Goal: Task Accomplishment & Management: Complete application form

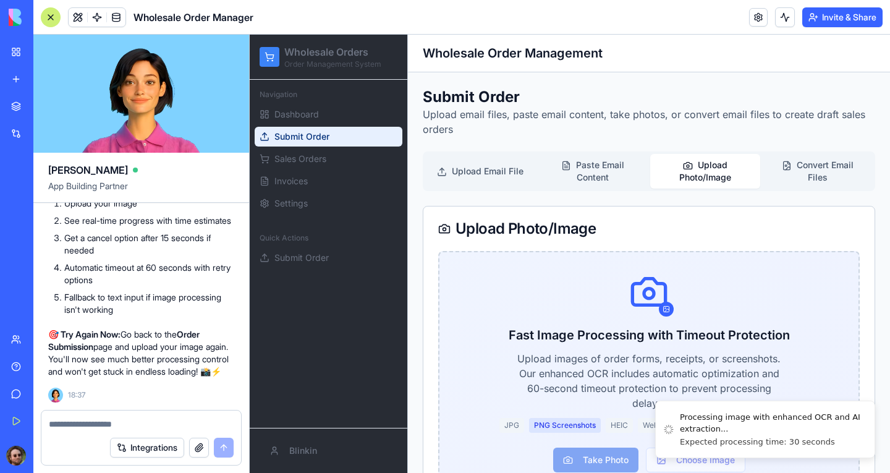
scroll to position [666, 0]
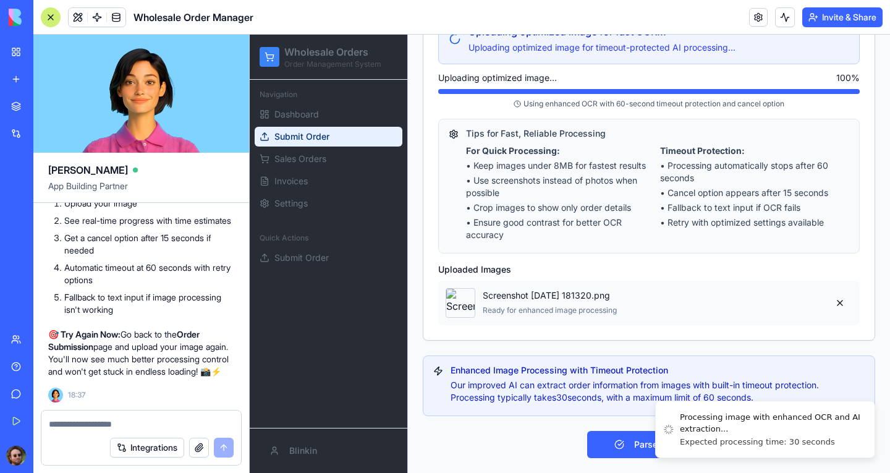
click at [135, 418] on textarea at bounding box center [141, 424] width 185 height 12
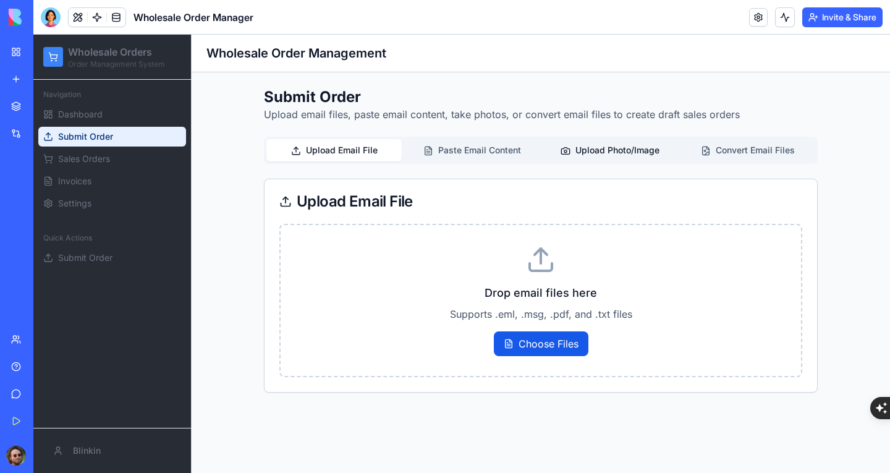
click at [599, 152] on button "Upload Photo/Image" at bounding box center [609, 150] width 135 height 22
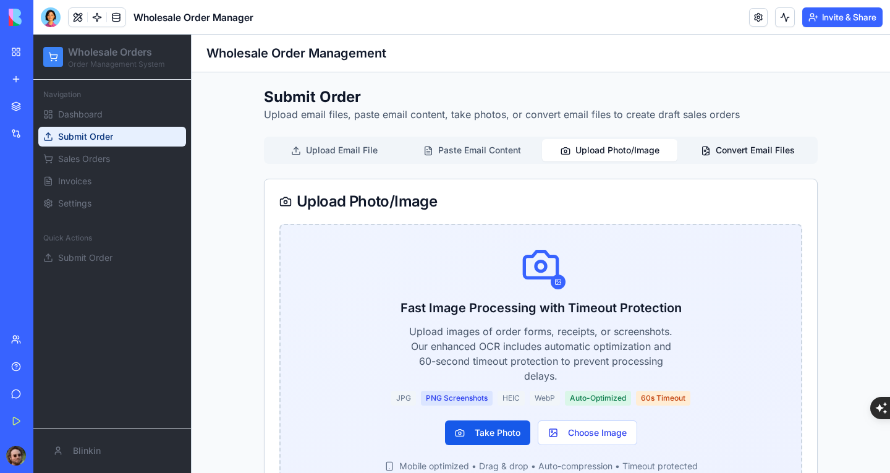
click at [727, 156] on button "Convert Email Files" at bounding box center [747, 150] width 135 height 22
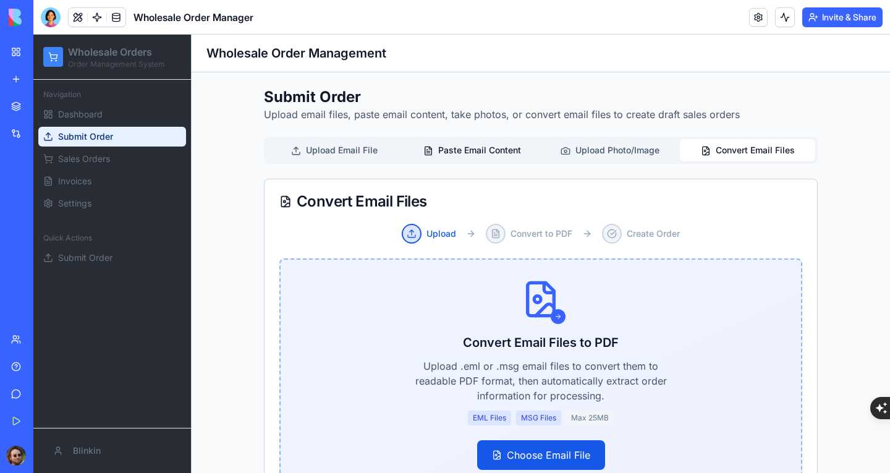
click at [482, 145] on button "Paste Email Content" at bounding box center [471, 150] width 135 height 22
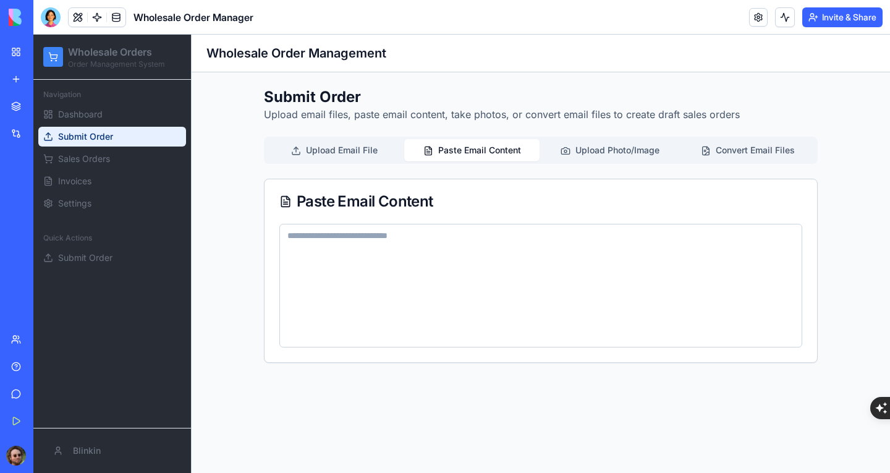
click at [46, 341] on div "Team" at bounding box center [38, 339] width 16 height 12
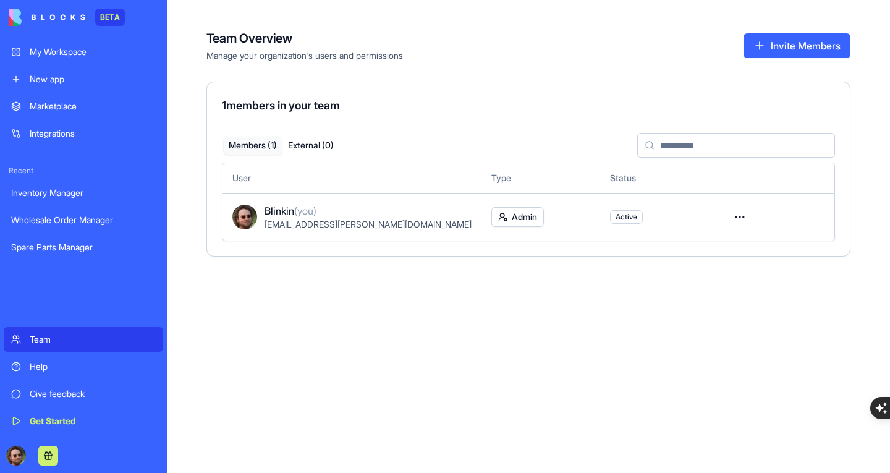
click at [730, 217] on html "BETA My Workspace New app Marketplace Integrations Recent Inventory Manager Who…" at bounding box center [445, 236] width 890 height 473
click at [447, 306] on html "BETA My Workspace New app Marketplace Integrations Recent Inventory Manager Who…" at bounding box center [445, 236] width 890 height 473
click at [729, 218] on html "BETA My Workspace New app Marketplace Integrations Recent Inventory Manager Who…" at bounding box center [445, 236] width 890 height 473
click at [531, 283] on html "BETA My Workspace New app Marketplace Integrations Recent Inventory Manager Who…" at bounding box center [445, 236] width 890 height 473
click at [763, 49] on button "Invite Members" at bounding box center [796, 45] width 107 height 25
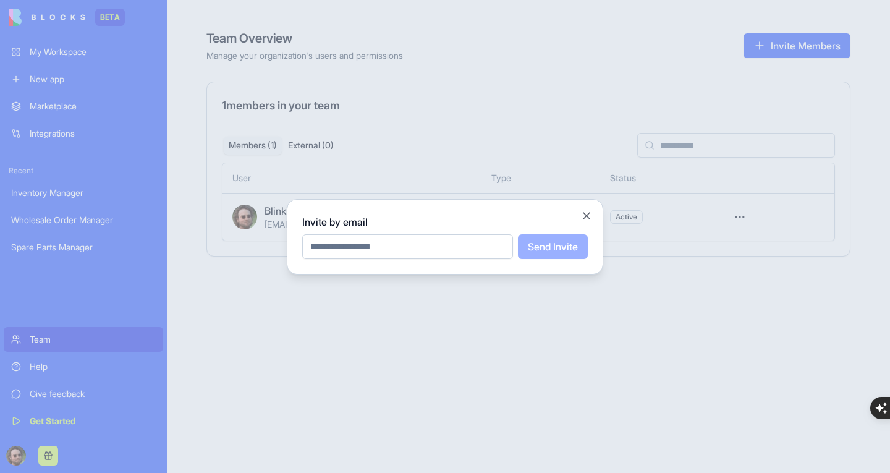
click at [418, 246] on input "email" at bounding box center [407, 246] width 211 height 25
click at [609, 318] on div at bounding box center [445, 236] width 890 height 473
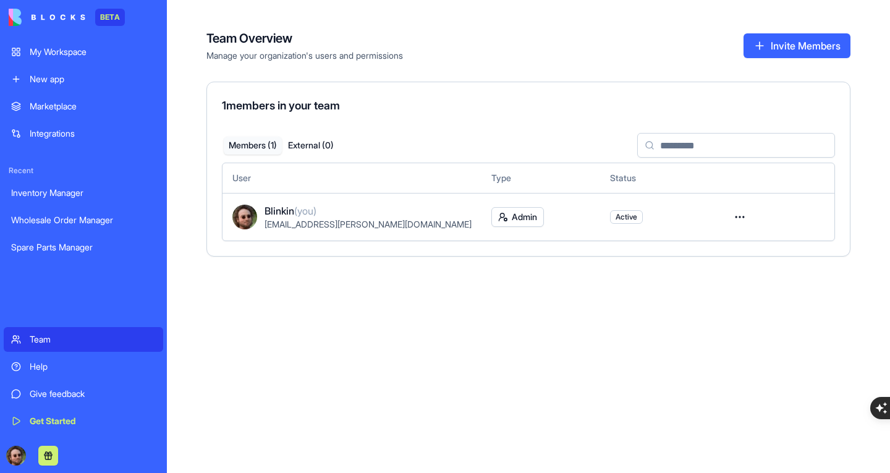
click at [739, 219] on html "BETA My Workspace New app Marketplace Integrations Recent Inventory Manager Who…" at bounding box center [445, 236] width 890 height 473
click at [479, 297] on html "BETA My Workspace New app Marketplace Integrations Recent Inventory Manager Who…" at bounding box center [445, 236] width 890 height 473
click at [510, 214] on html "BETA My Workspace New app Marketplace Integrations Recent Inventory Manager Who…" at bounding box center [445, 236] width 890 height 473
click at [403, 319] on html "BETA My Workspace New app Marketplace Integrations Recent Inventory Manager Who…" at bounding box center [445, 236] width 890 height 473
click at [534, 334] on div "Team Overview Manage your organization's users and permissions Invite Members 1…" at bounding box center [528, 236] width 723 height 473
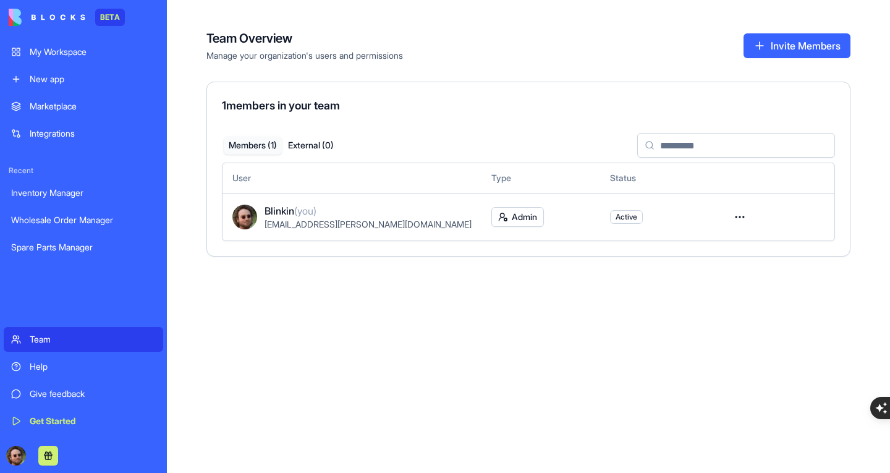
click at [80, 216] on div "Wholesale Order Manager" at bounding box center [83, 220] width 145 height 12
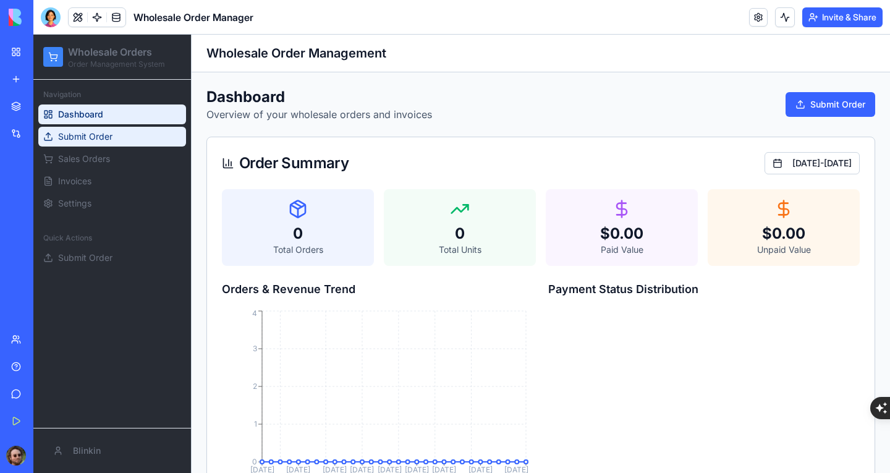
click at [103, 137] on span "Submit Order" at bounding box center [85, 136] width 54 height 12
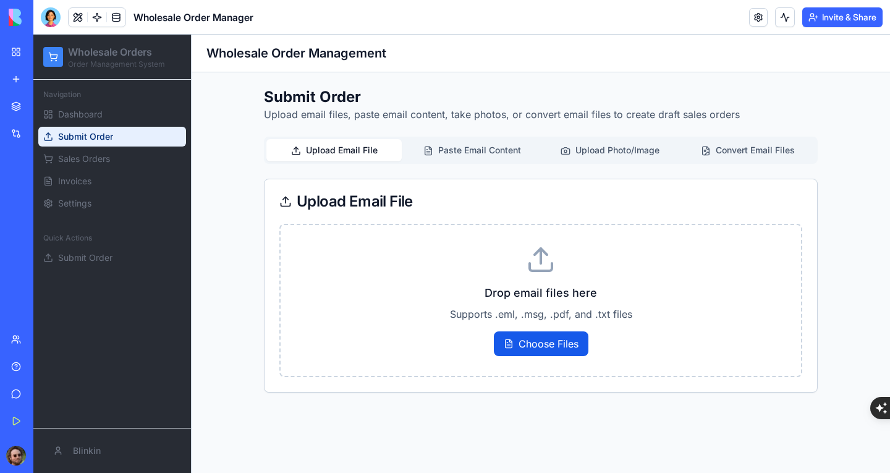
click at [46, 190] on div "Inventory Manager" at bounding box center [28, 193] width 35 height 12
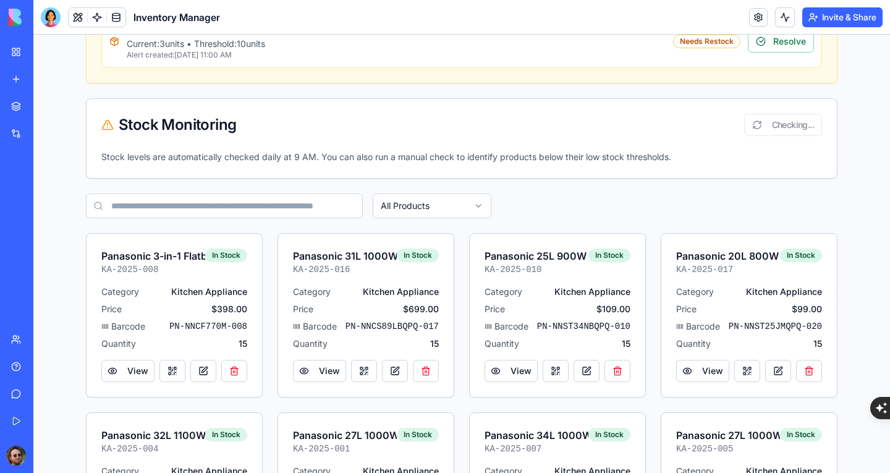
scroll to position [742, 0]
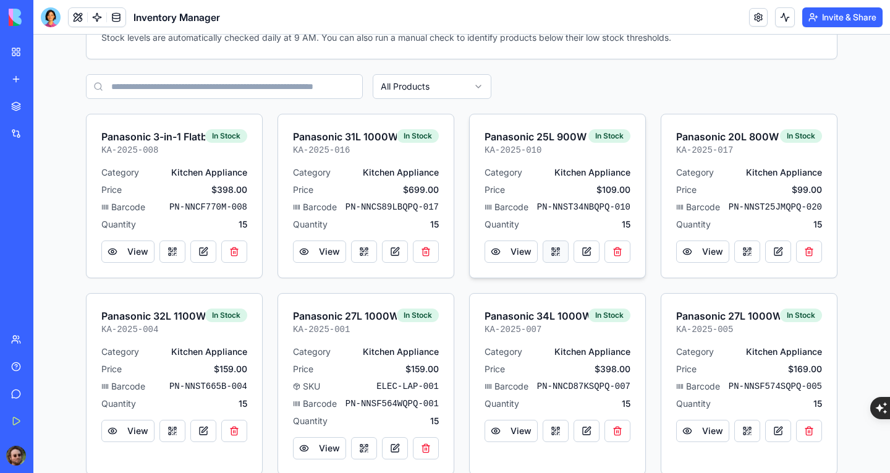
click at [544, 253] on button at bounding box center [556, 251] width 26 height 22
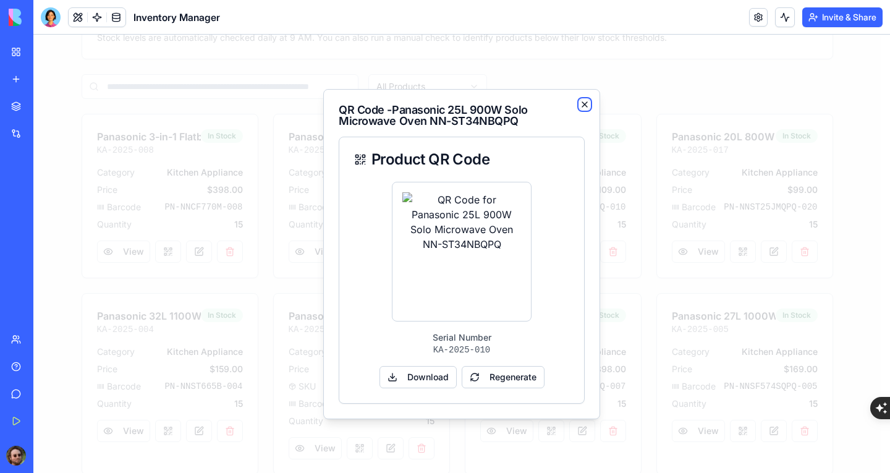
click at [585, 102] on icon "button" at bounding box center [584, 104] width 5 height 5
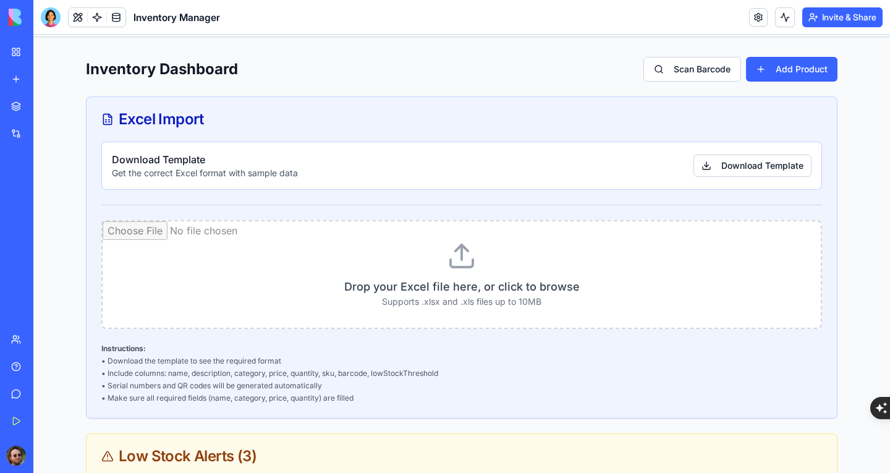
scroll to position [0, 0]
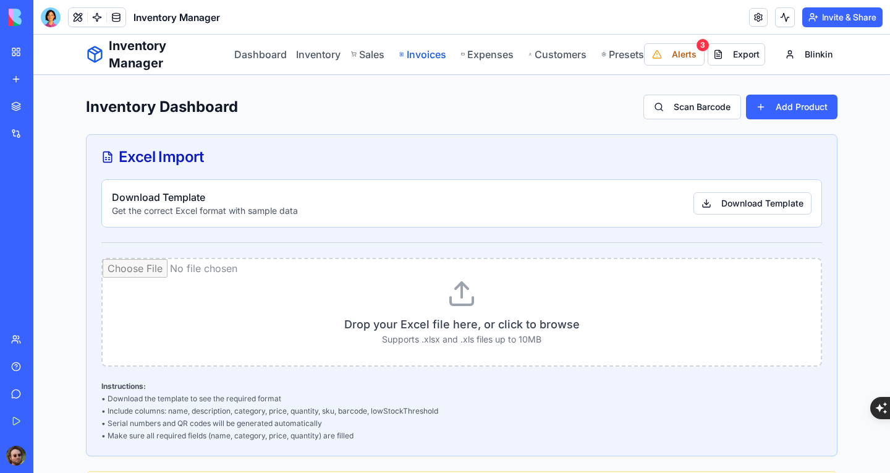
click at [414, 54] on link "Invoices" at bounding box center [422, 54] width 46 height 15
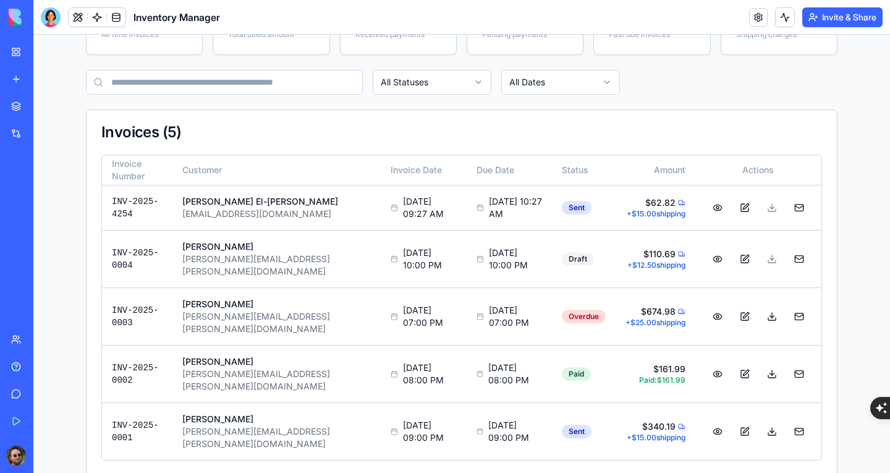
scroll to position [169, 0]
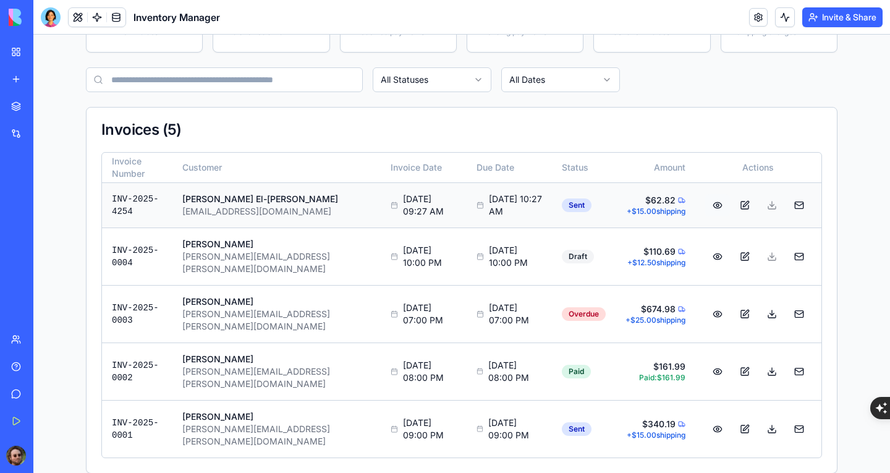
click at [711, 208] on button at bounding box center [717, 205] width 25 height 22
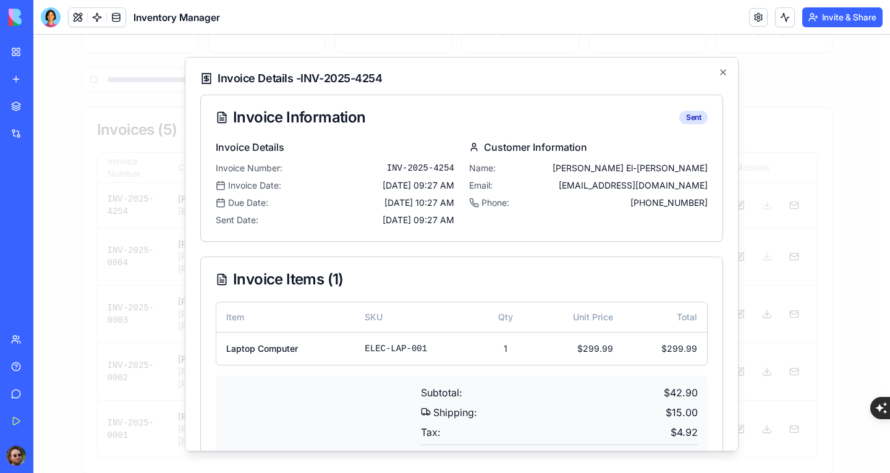
scroll to position [0, 0]
click at [718, 72] on icon "button" at bounding box center [723, 72] width 10 height 10
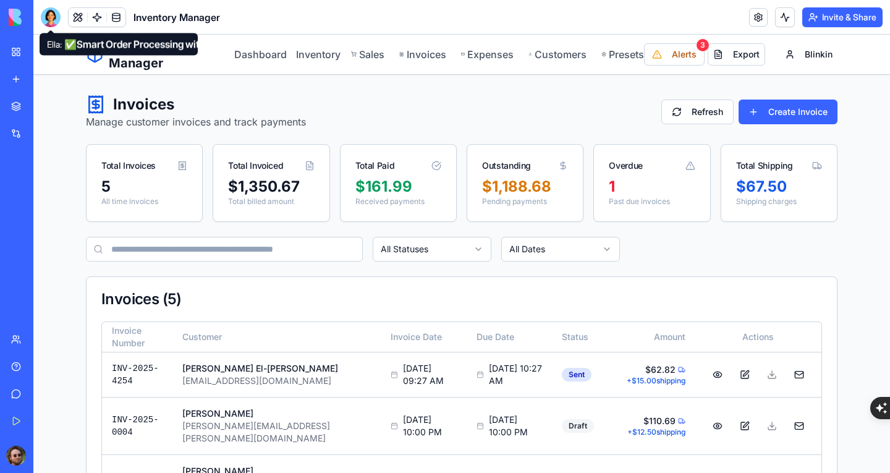
click at [42, 22] on div at bounding box center [51, 17] width 20 height 20
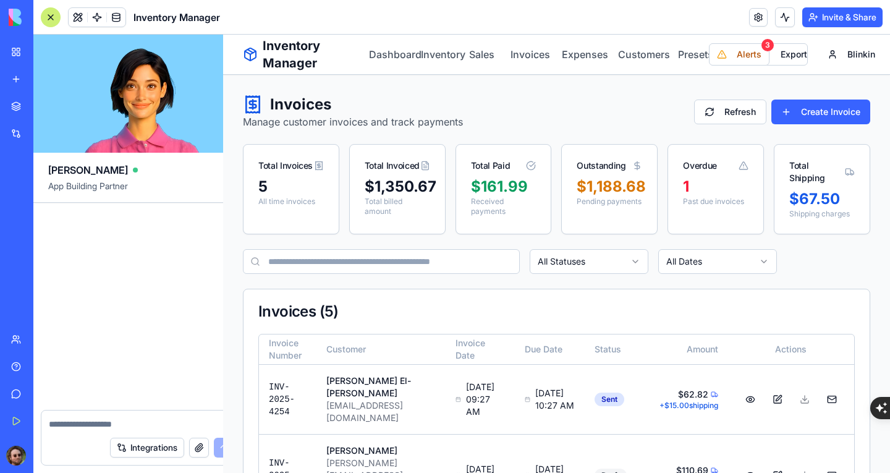
scroll to position [35043, 0]
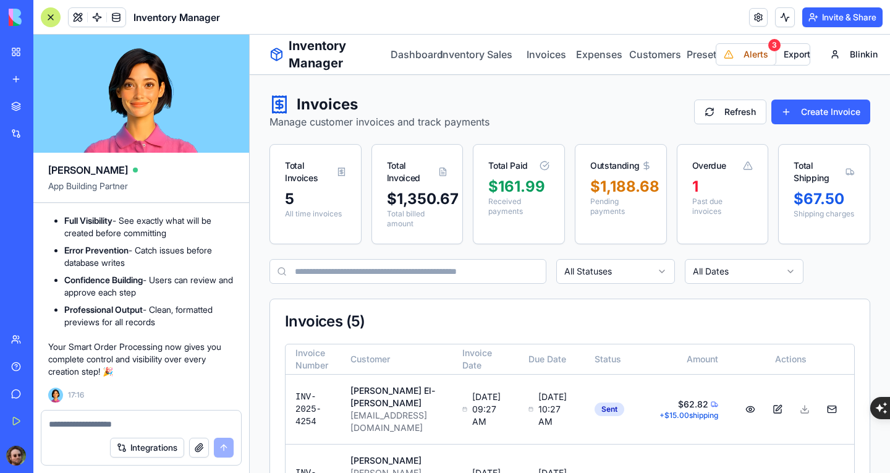
click at [103, 417] on div at bounding box center [141, 420] width 200 height 20
click at [166, 421] on textarea at bounding box center [141, 424] width 185 height 12
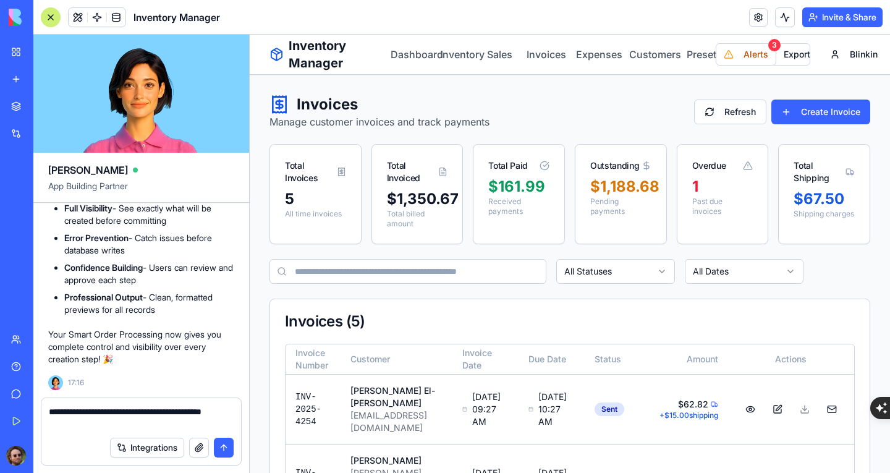
click at [219, 413] on textarea "**********" at bounding box center [141, 417] width 185 height 25
click at [136, 423] on textarea "**********" at bounding box center [141, 417] width 185 height 25
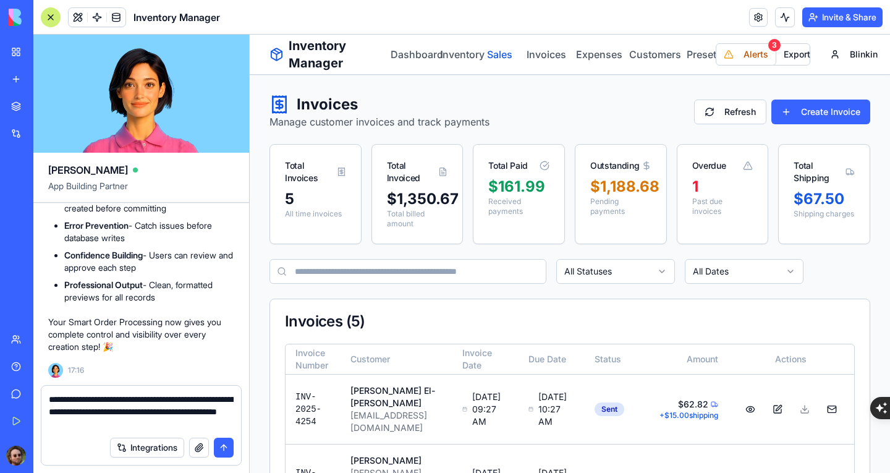
click at [500, 49] on link "Sales" at bounding box center [497, 54] width 25 height 15
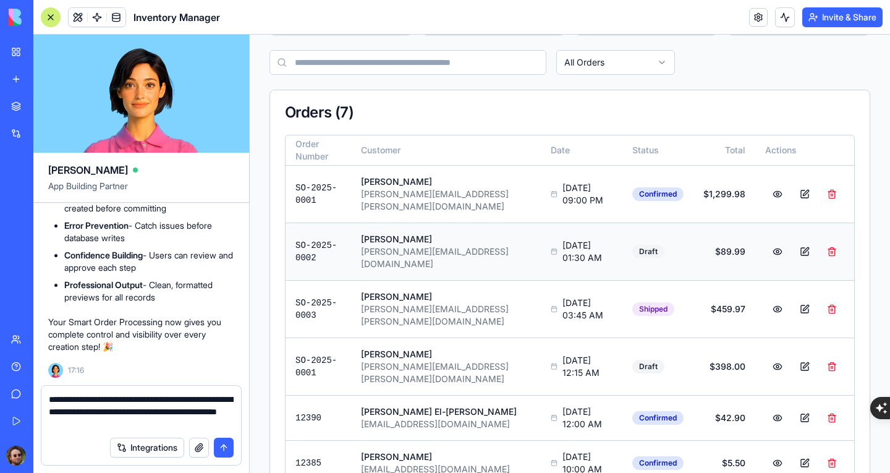
scroll to position [185, 0]
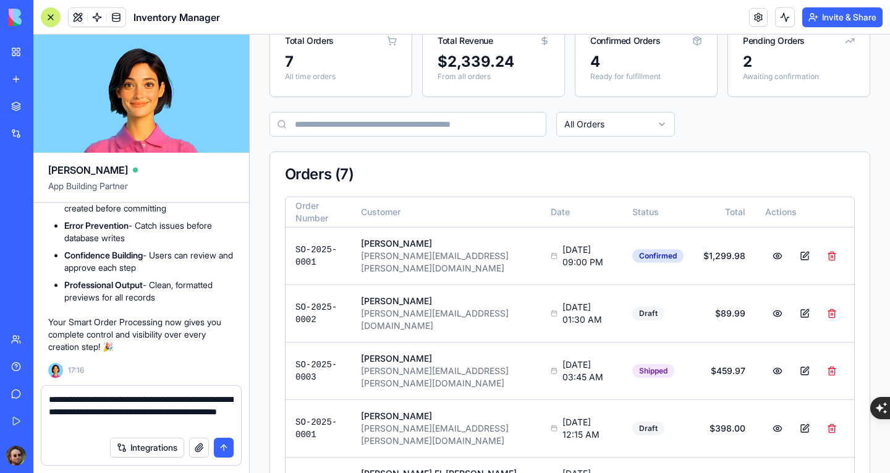
click at [75, 407] on textarea "**********" at bounding box center [141, 411] width 185 height 37
click at [82, 412] on textarea "**********" at bounding box center [141, 411] width 185 height 37
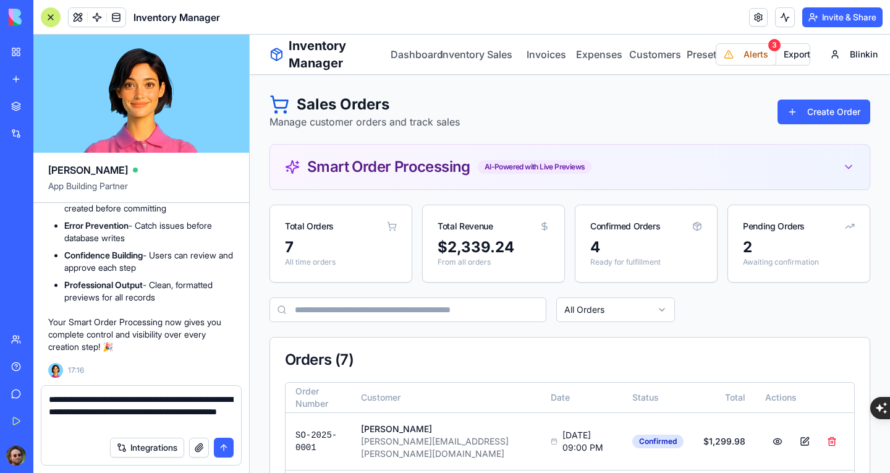
click at [113, 411] on textarea "**********" at bounding box center [141, 411] width 185 height 37
click at [120, 409] on textarea "**********" at bounding box center [141, 411] width 185 height 37
click at [170, 413] on textarea "**********" at bounding box center [141, 411] width 185 height 37
click at [177, 428] on textarea "**********" at bounding box center [141, 411] width 185 height 37
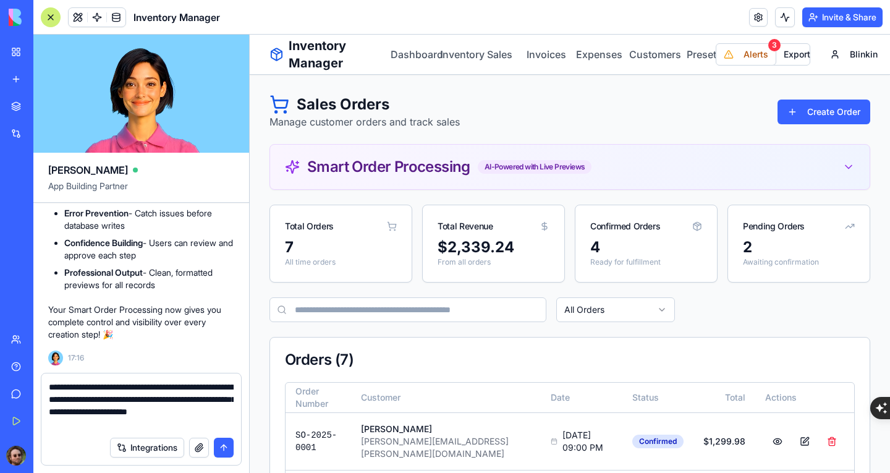
type textarea "**********"
click at [227, 447] on button "submit" at bounding box center [224, 448] width 20 height 20
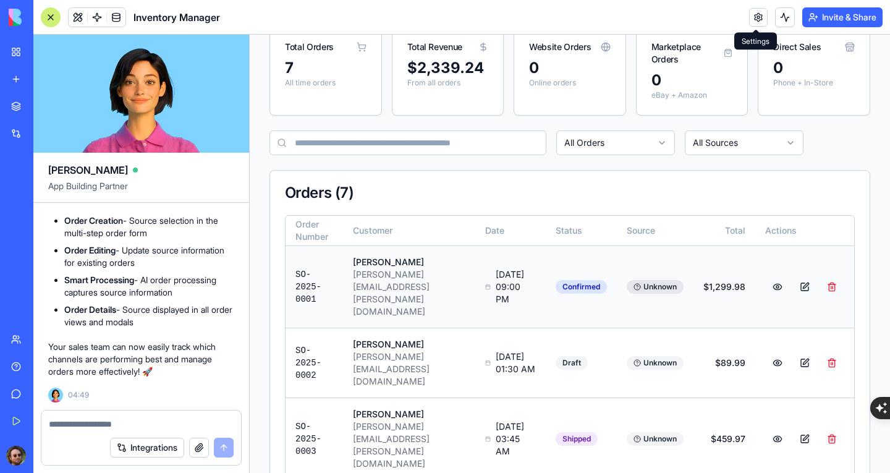
scroll to position [185, 0]
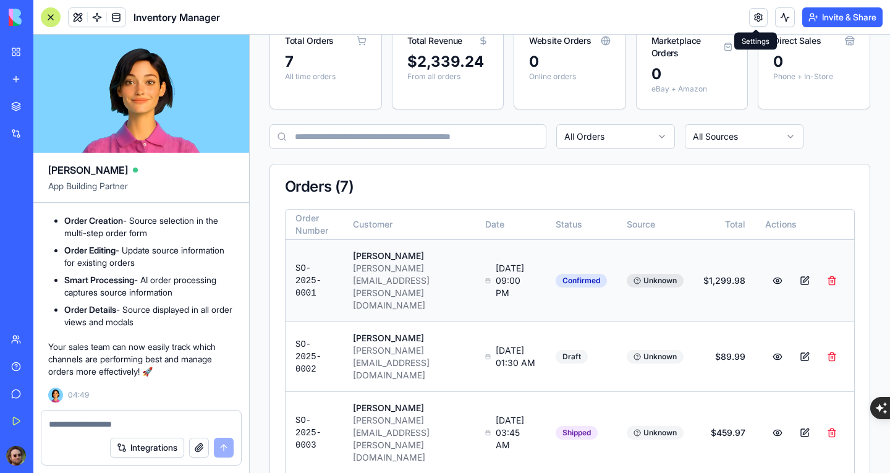
click at [640, 274] on div "Unknown" at bounding box center [655, 281] width 57 height 14
click at [643, 276] on span "Unknown" at bounding box center [659, 281] width 33 height 10
click at [52, 17] on div at bounding box center [51, 17] width 20 height 20
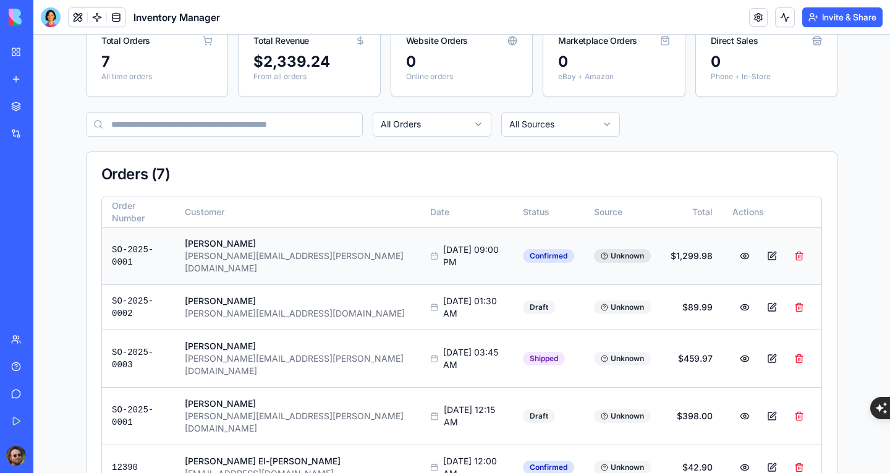
click at [594, 249] on div "Unknown" at bounding box center [622, 256] width 57 height 14
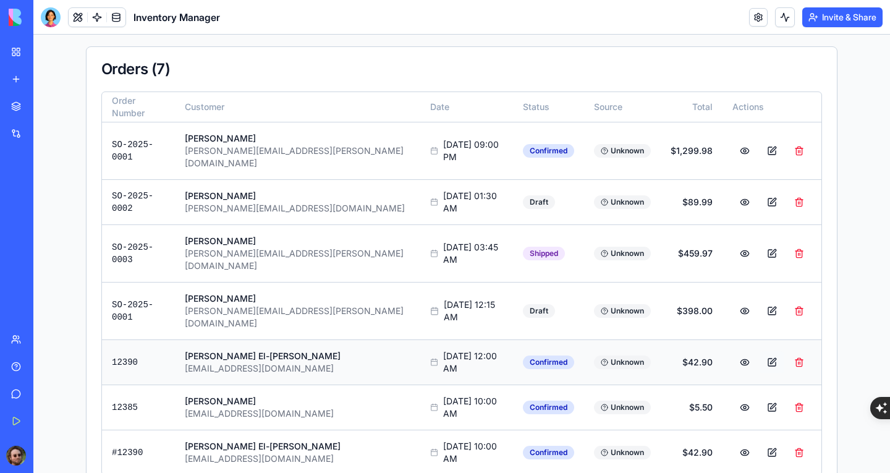
click at [760, 351] on button at bounding box center [772, 362] width 25 height 22
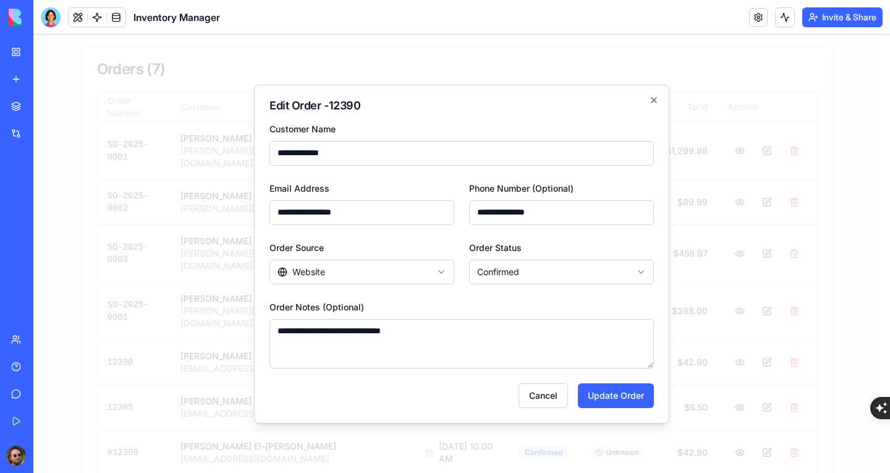
click at [420, 270] on body "Inventory Manager Dashboard Inventory Sales Invoices Expenses Customers Presets…" at bounding box center [456, 127] width 847 height 766
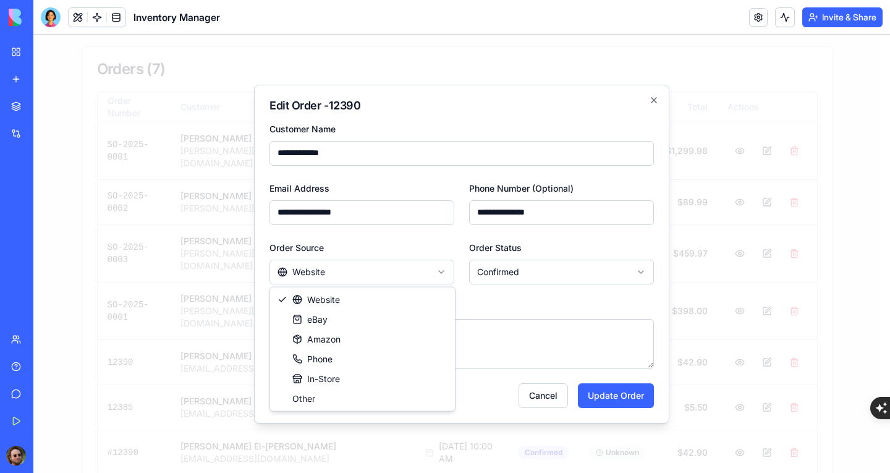
select select "****"
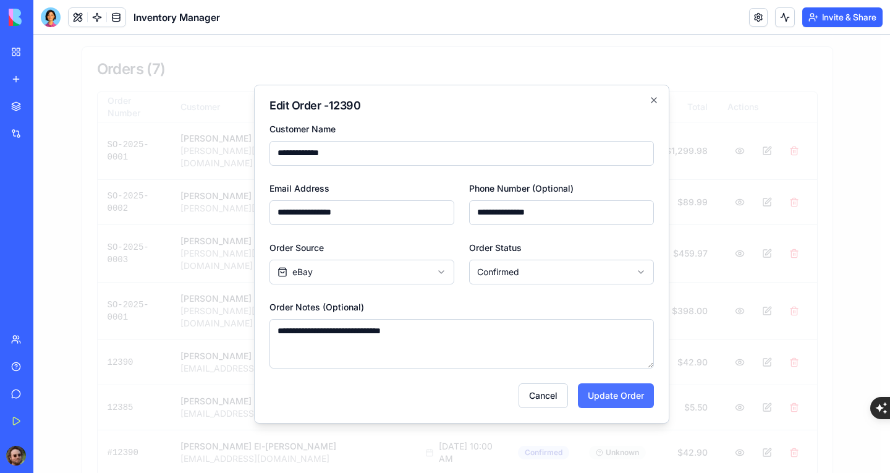
click at [613, 391] on button "Update Order" at bounding box center [616, 395] width 76 height 25
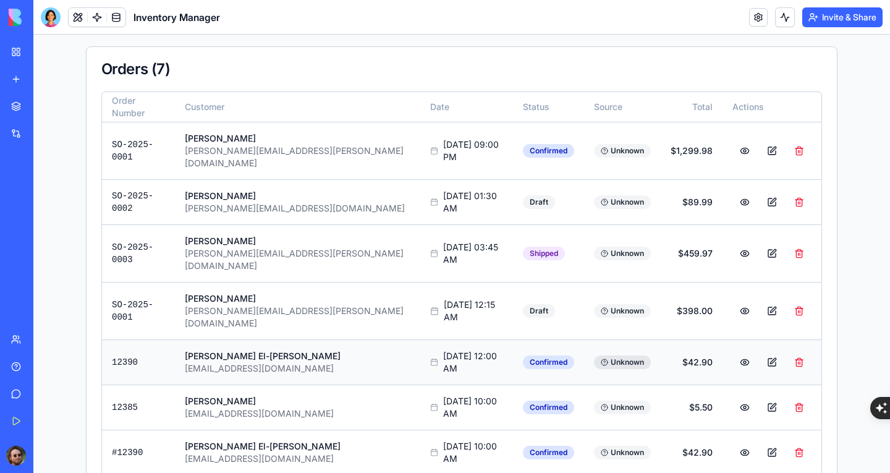
click at [601, 359] on circle at bounding box center [604, 362] width 6 height 6
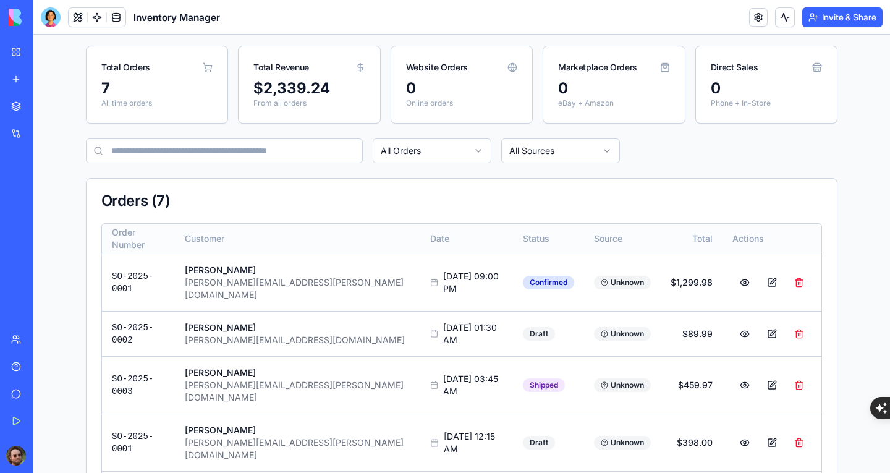
scroll to position [0, 0]
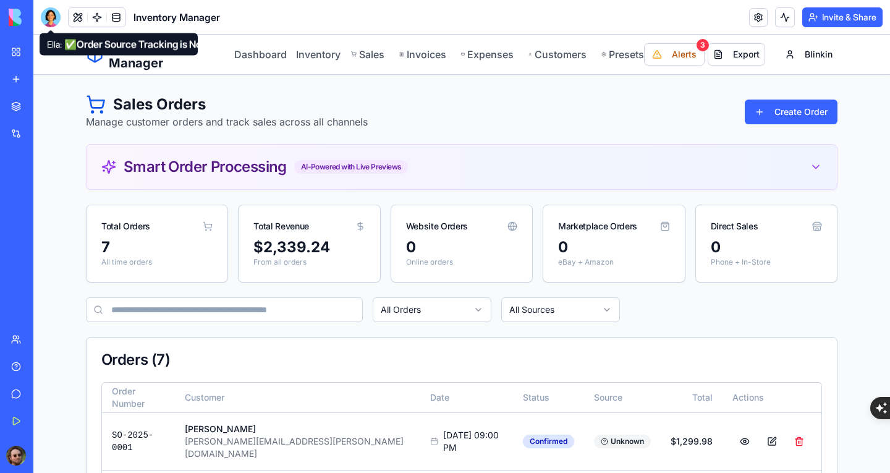
click at [59, 24] on div at bounding box center [51, 17] width 20 height 20
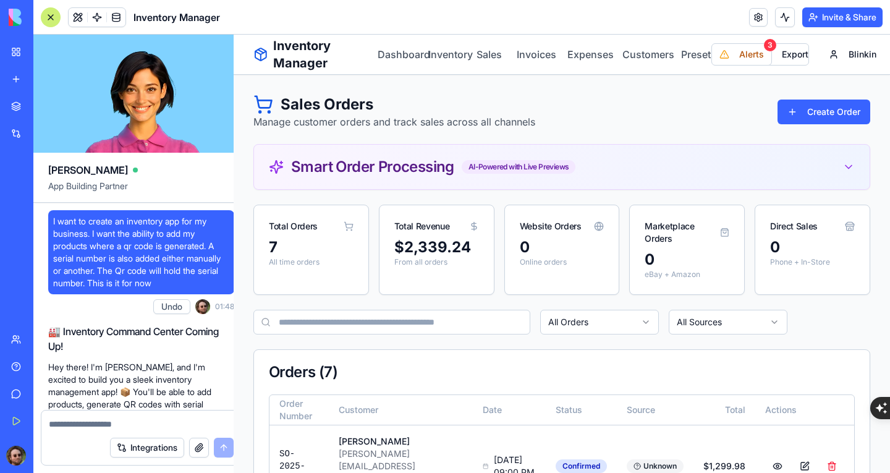
scroll to position [36363, 0]
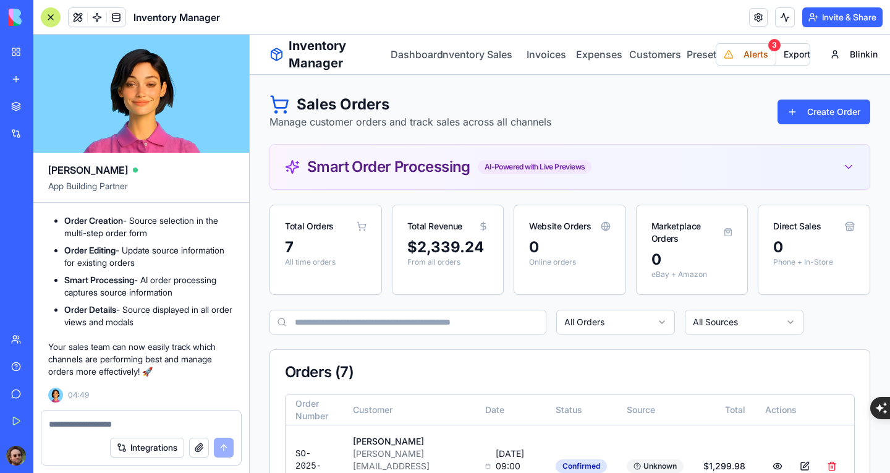
click at [106, 423] on textarea at bounding box center [141, 424] width 185 height 12
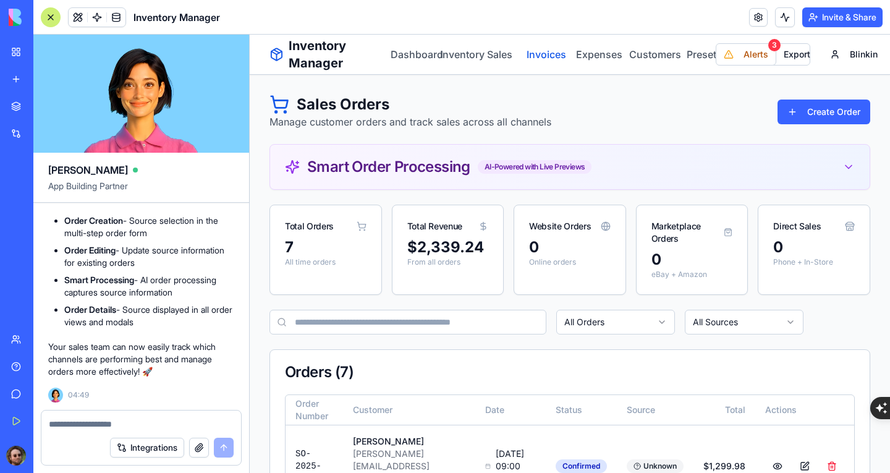
click at [534, 54] on link "Invoices" at bounding box center [541, 54] width 34 height 15
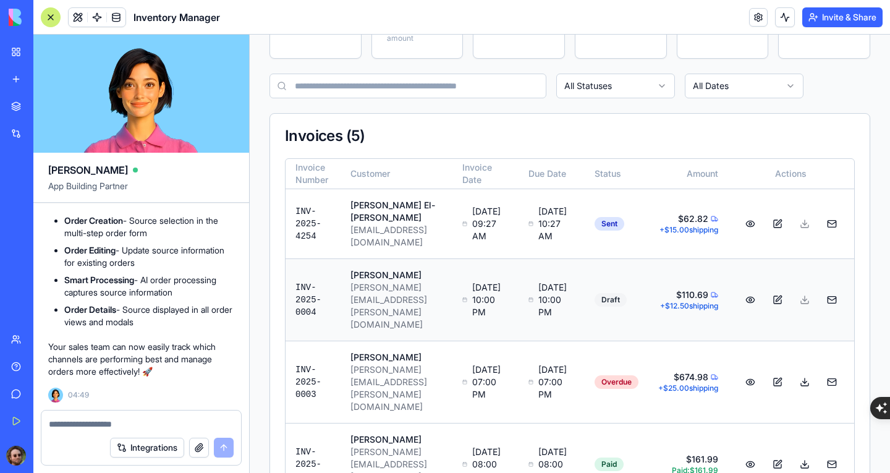
scroll to position [247, 0]
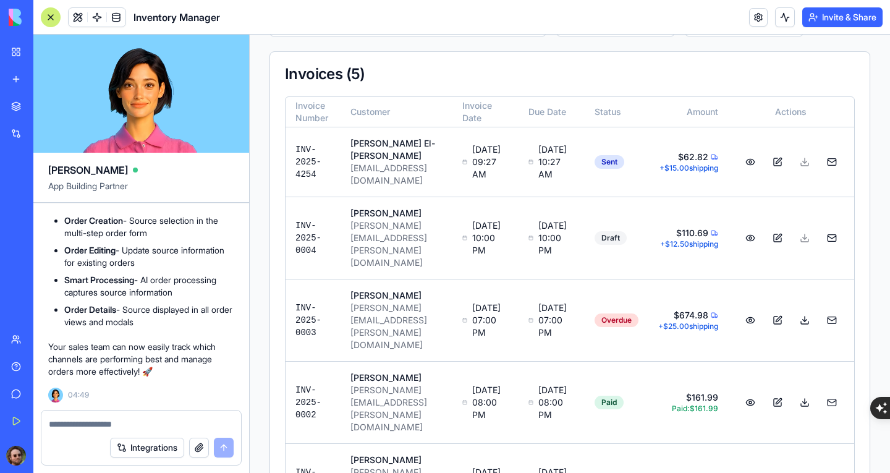
click at [56, 17] on div at bounding box center [51, 17] width 20 height 20
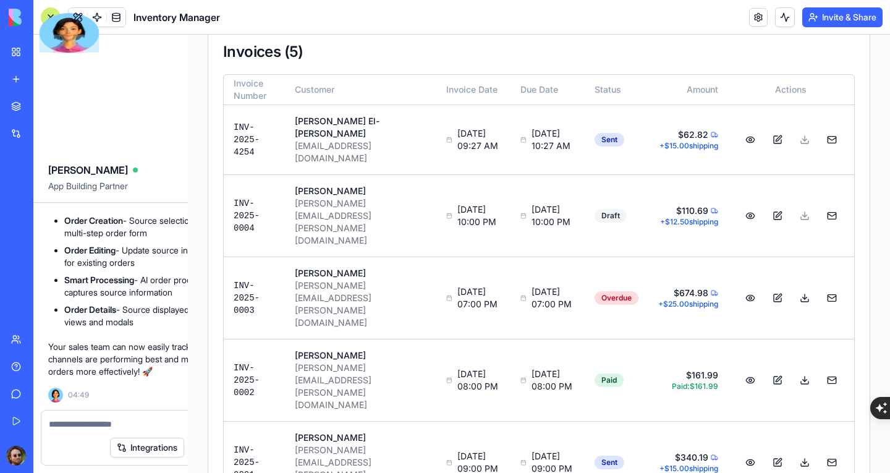
scroll to position [169, 0]
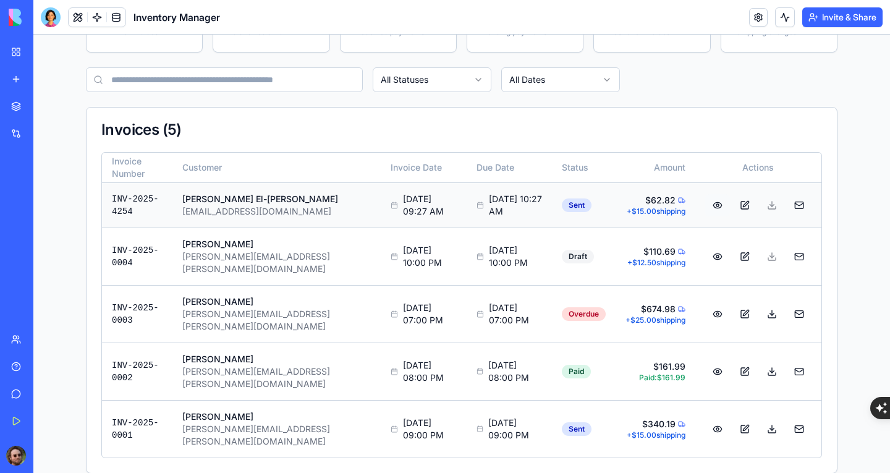
click at [709, 207] on button at bounding box center [717, 205] width 25 height 22
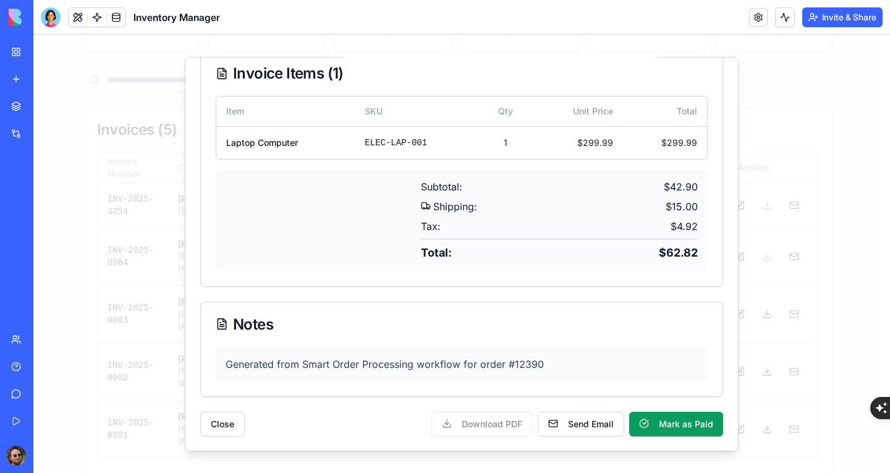
scroll to position [0, 0]
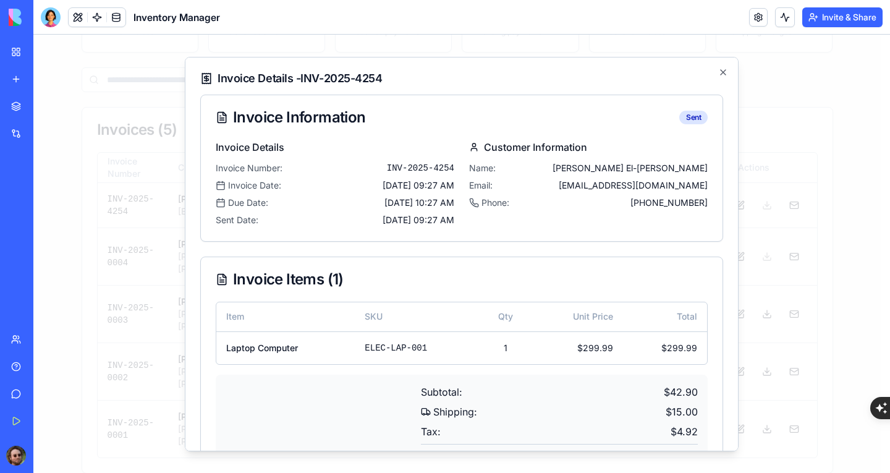
click at [719, 71] on div "Invoice Details - INV-2025-4254 Invoice Information Sent Invoice Details Invoic…" at bounding box center [462, 253] width 554 height 394
click at [718, 72] on icon "button" at bounding box center [723, 72] width 10 height 10
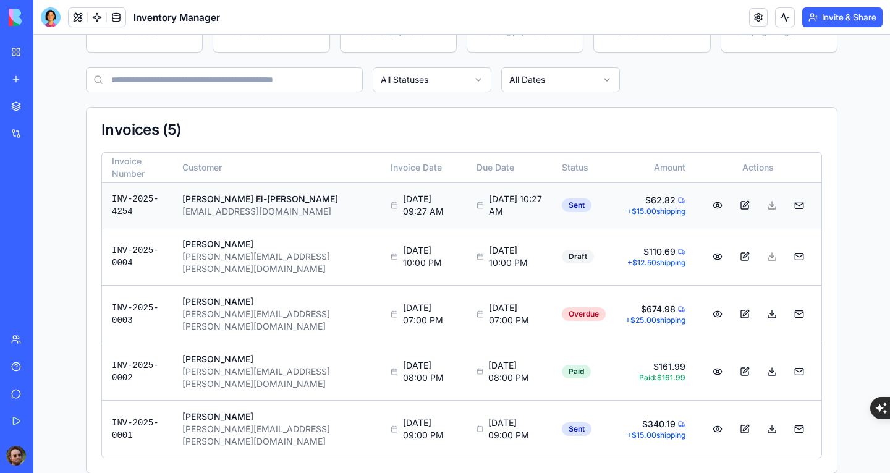
click at [738, 205] on button at bounding box center [744, 205] width 25 height 22
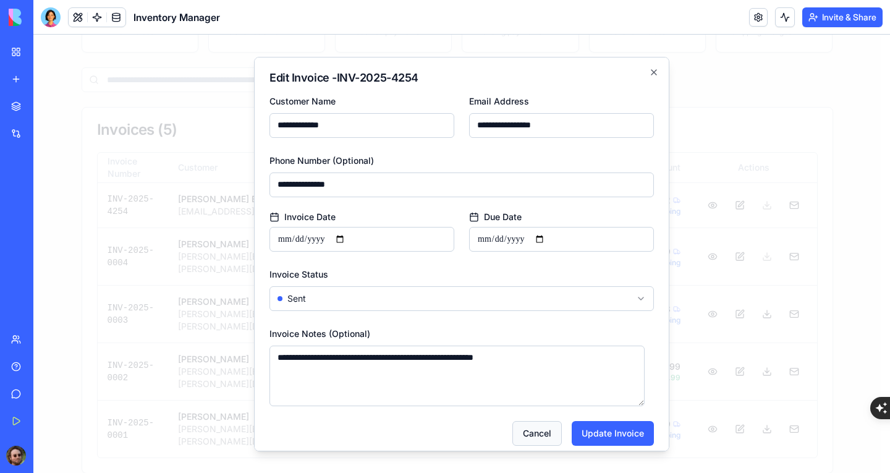
click at [524, 435] on button "Cancel" at bounding box center [536, 432] width 49 height 25
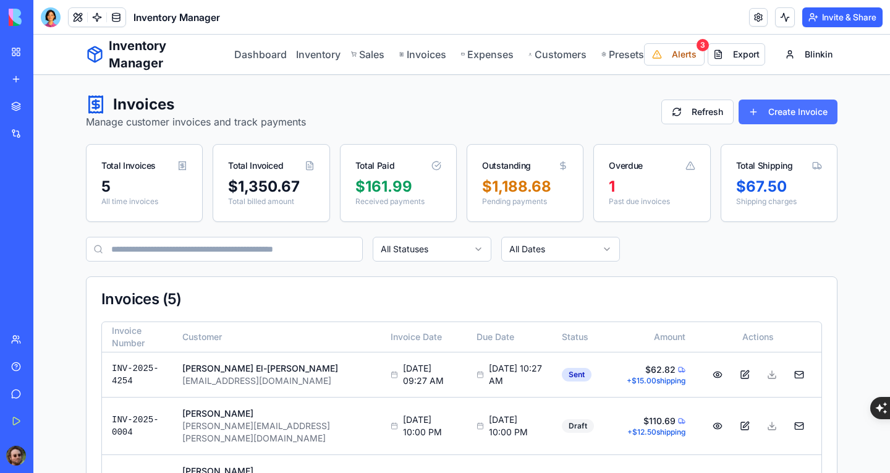
click at [774, 106] on button "Create Invoice" at bounding box center [788, 111] width 99 height 25
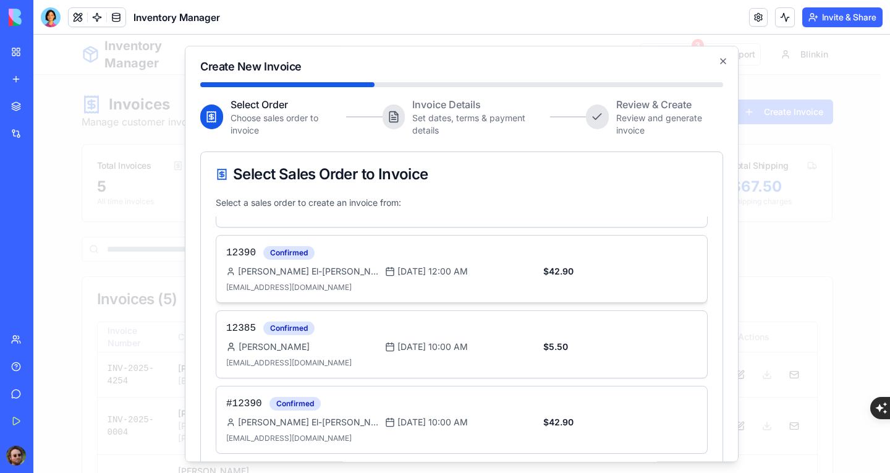
click at [468, 276] on span "[DATE] 12:00 AM" at bounding box center [432, 271] width 70 height 12
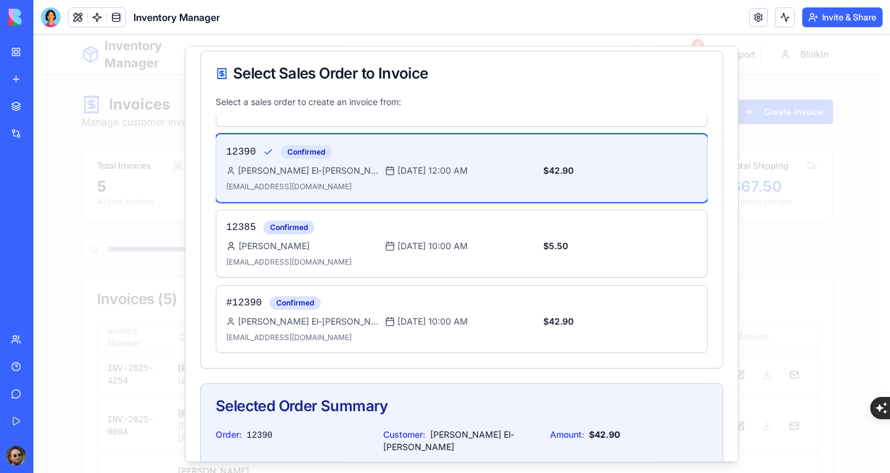
scroll to position [166, 0]
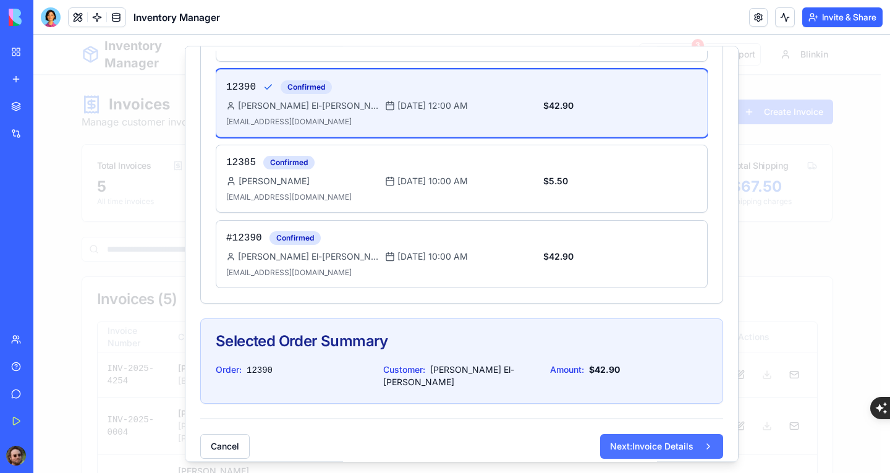
click at [644, 434] on button "Next: Invoice Details" at bounding box center [661, 446] width 123 height 25
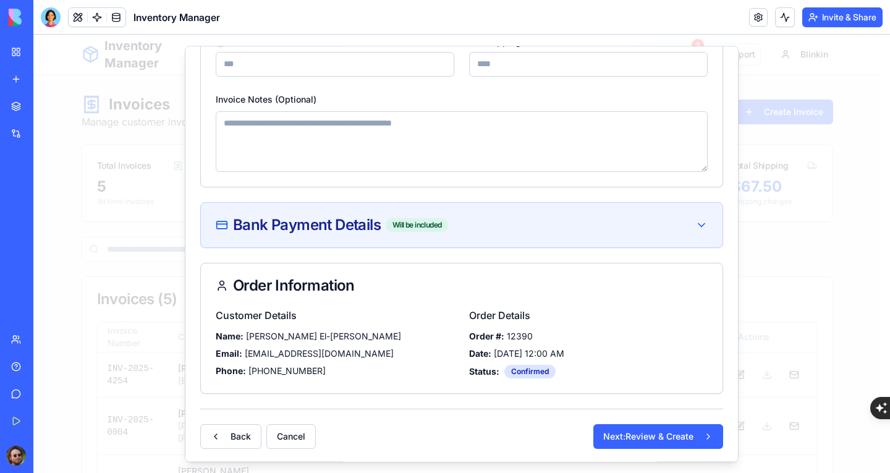
scroll to position [216, 0]
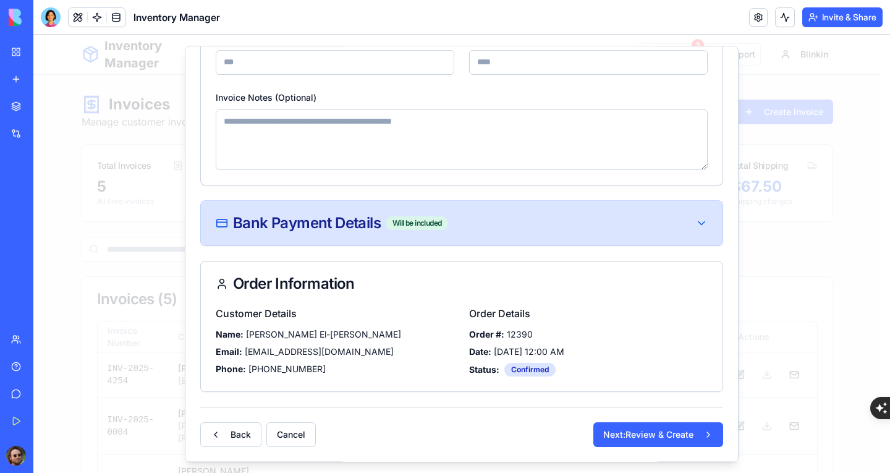
click at [495, 232] on div "Bank Payment Details Will be included" at bounding box center [462, 223] width 522 height 44
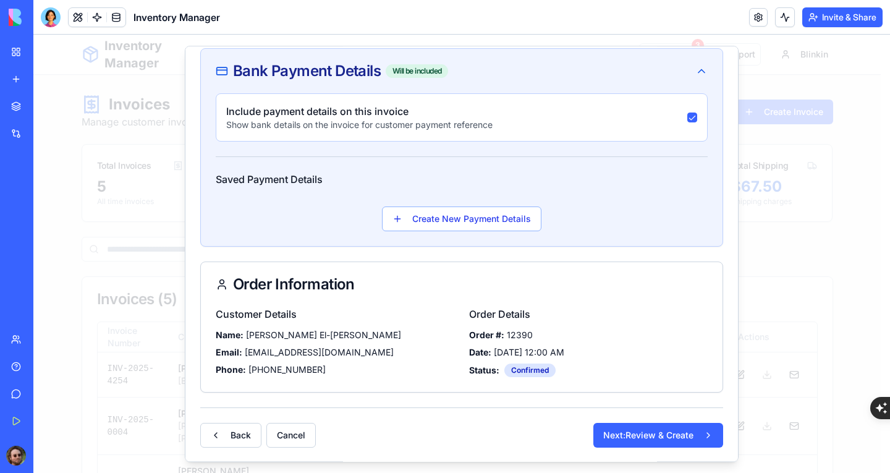
scroll to position [368, 0]
click at [243, 434] on button "Back" at bounding box center [230, 434] width 61 height 25
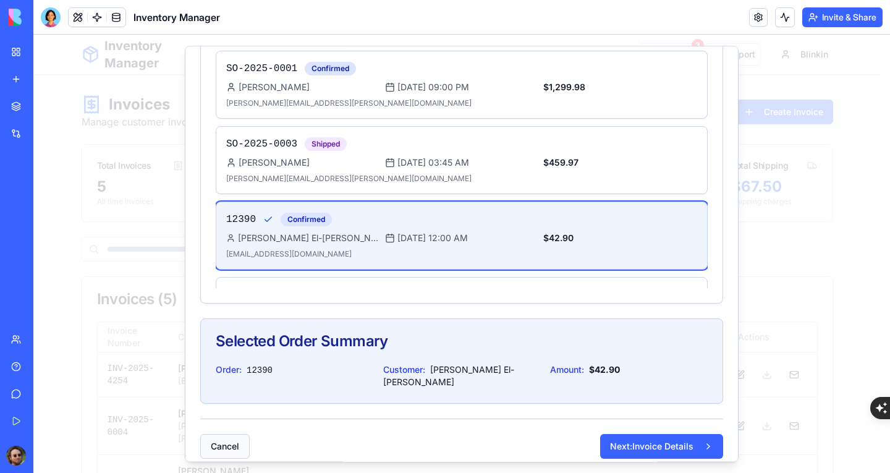
click at [219, 434] on button "Cancel" at bounding box center [224, 446] width 49 height 25
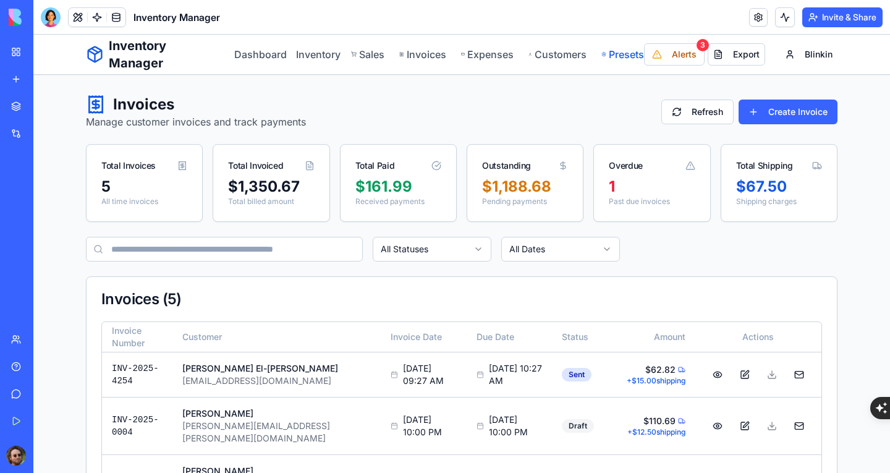
click at [614, 56] on link "Presets" at bounding box center [622, 54] width 43 height 15
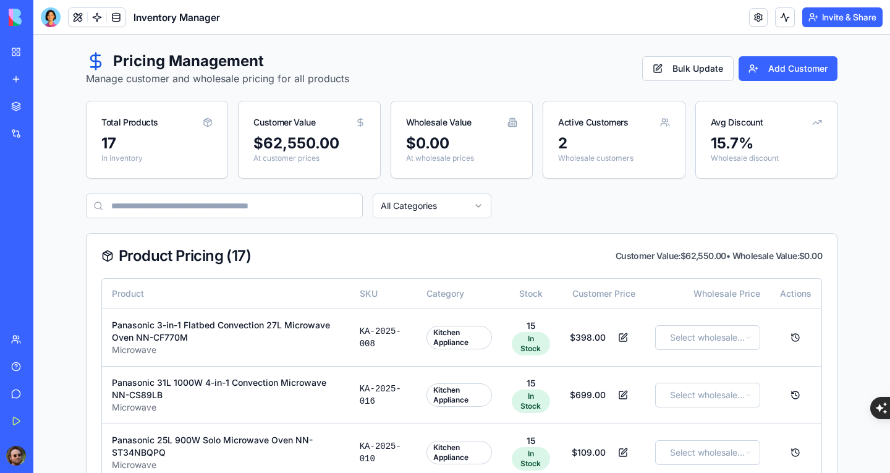
scroll to position [19, 0]
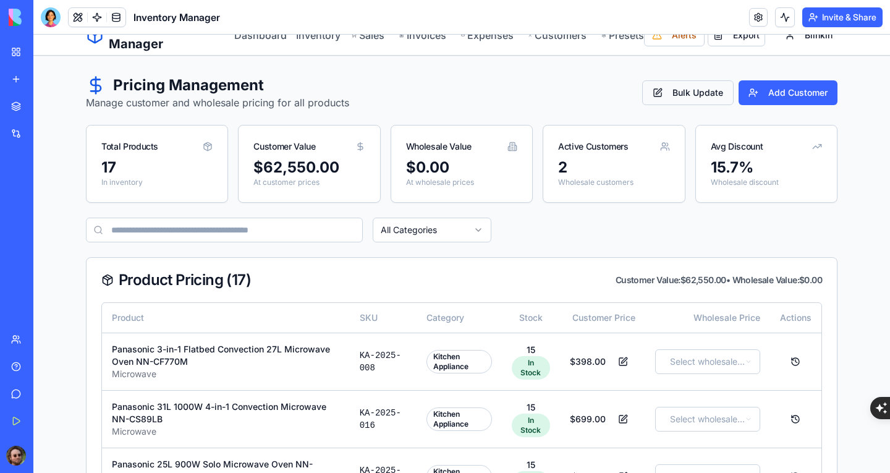
click at [672, 91] on button "Bulk Update" at bounding box center [687, 92] width 91 height 25
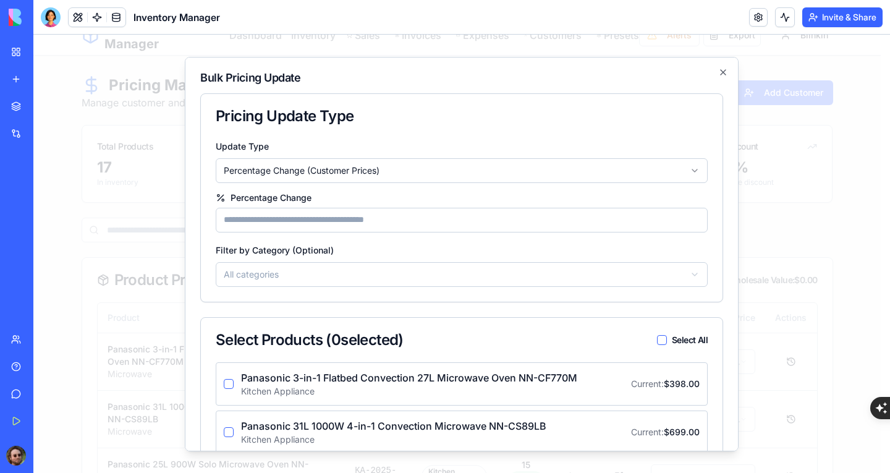
scroll to position [0, 0]
select select "*********"
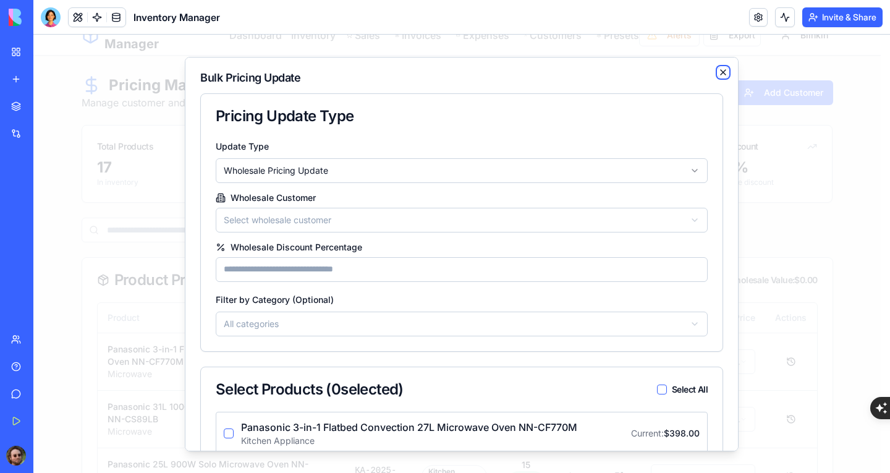
click at [718, 72] on icon "button" at bounding box center [723, 72] width 10 height 10
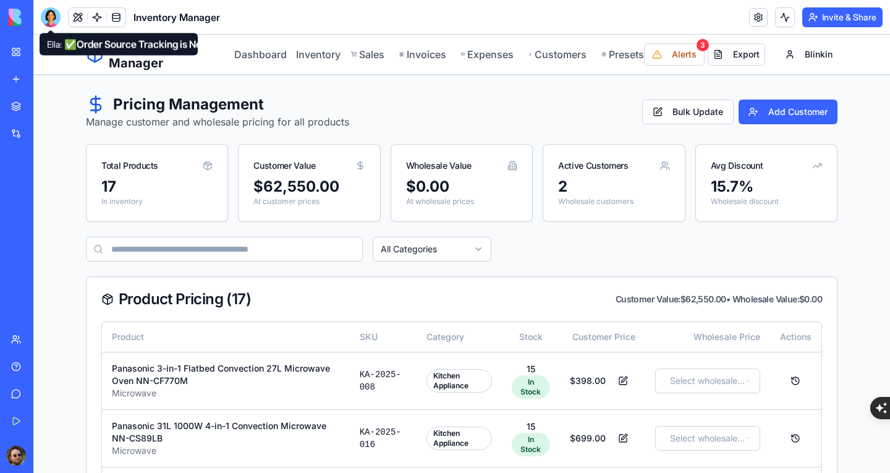
click at [49, 18] on div at bounding box center [51, 17] width 20 height 20
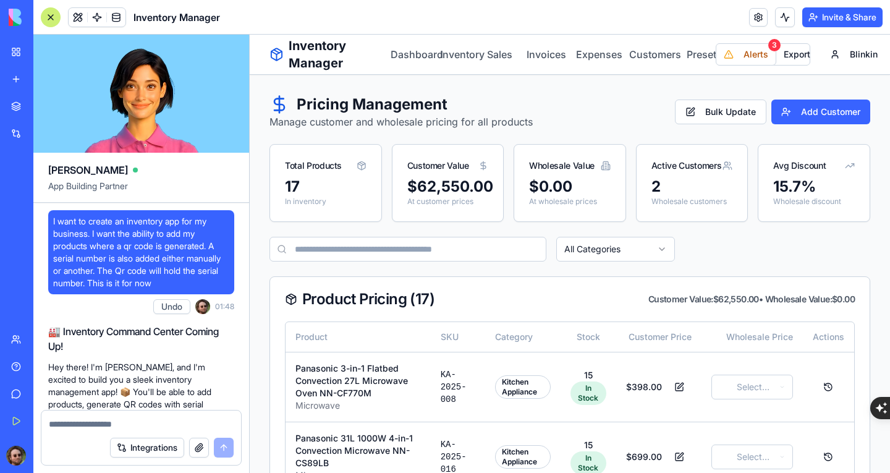
scroll to position [36363, 0]
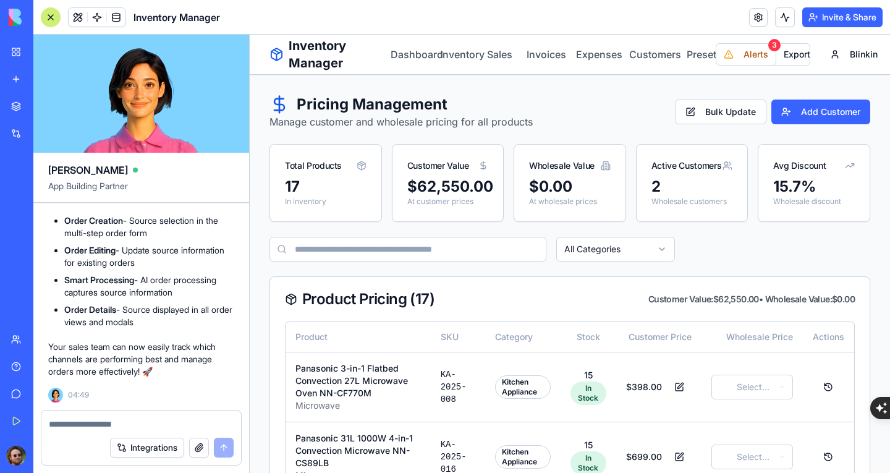
click at [112, 428] on textarea at bounding box center [141, 424] width 185 height 12
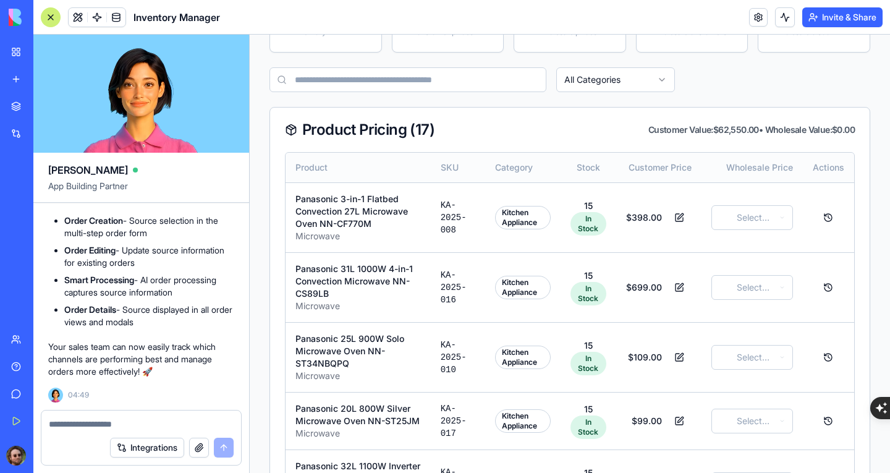
scroll to position [185, 0]
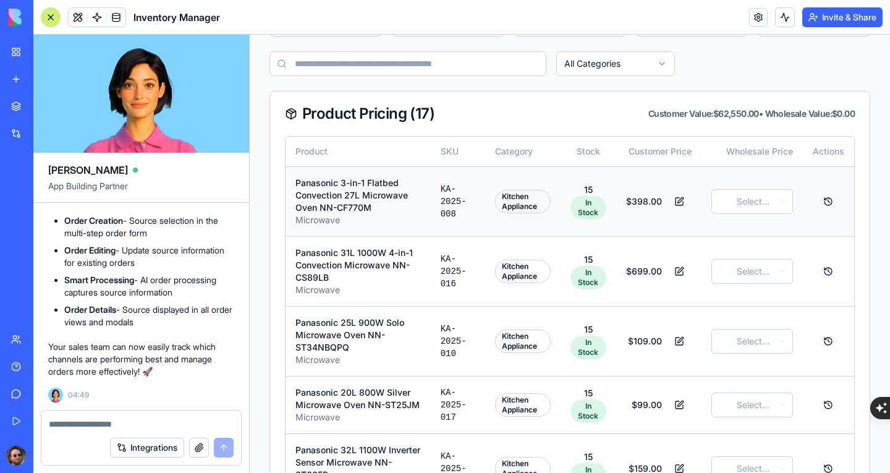
click at [433, 216] on td "KA-2025-008" at bounding box center [458, 201] width 54 height 70
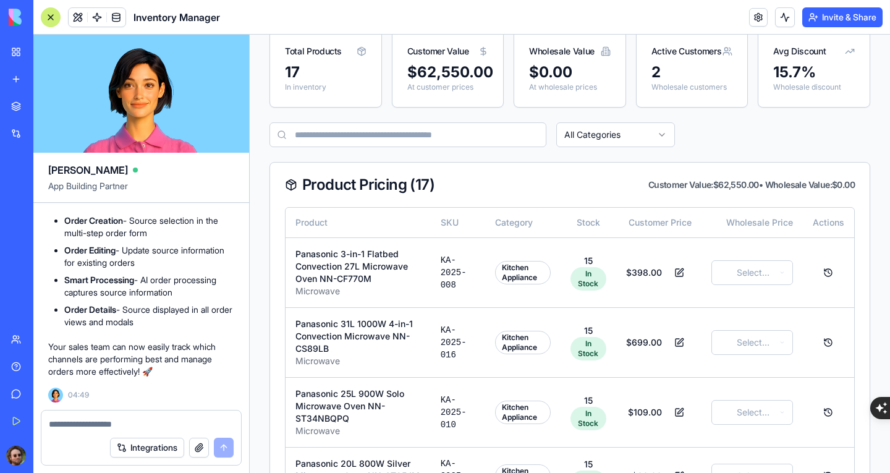
scroll to position [0, 0]
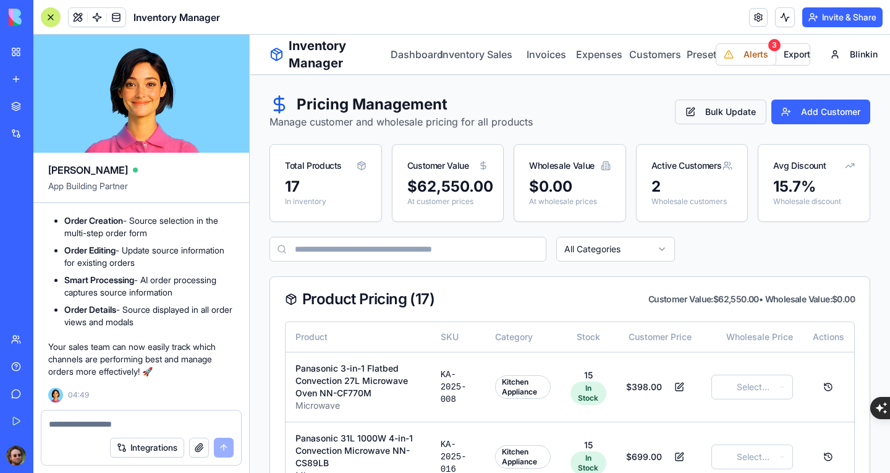
click at [690, 111] on button "Bulk Update" at bounding box center [720, 111] width 91 height 25
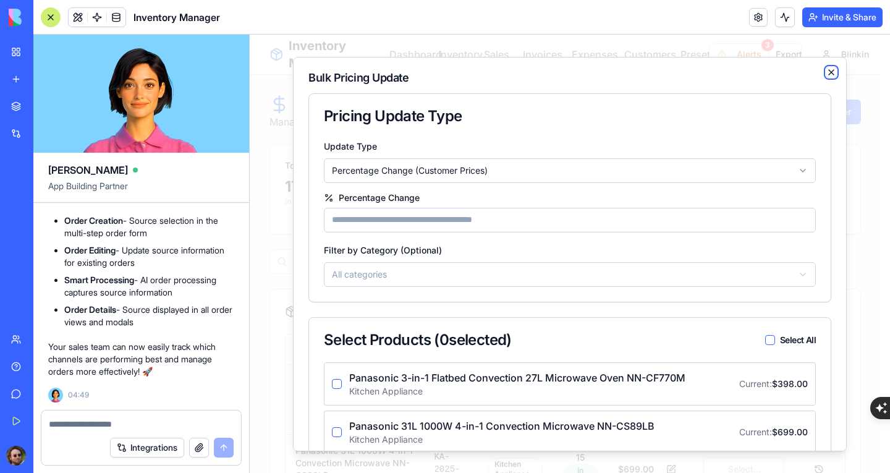
click at [826, 72] on icon "button" at bounding box center [831, 72] width 10 height 10
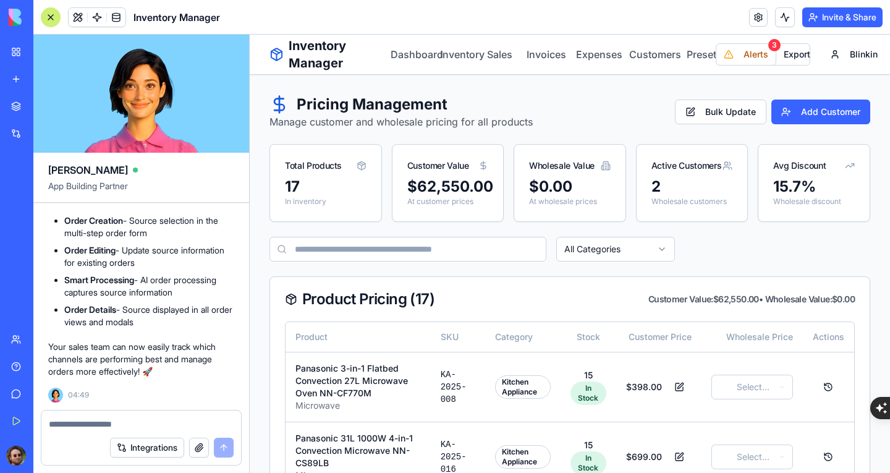
click at [93, 420] on textarea at bounding box center [141, 424] width 185 height 12
click at [80, 422] on textarea at bounding box center [141, 424] width 185 height 12
click at [98, 425] on textarea at bounding box center [141, 424] width 185 height 12
type textarea "*"
click at [449, 57] on link "Inventory" at bounding box center [454, 54] width 29 height 15
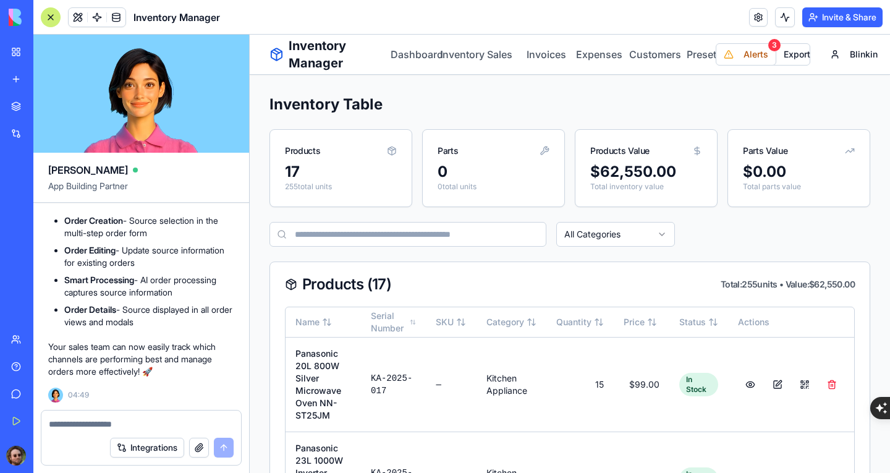
click at [48, 14] on div at bounding box center [51, 17] width 20 height 20
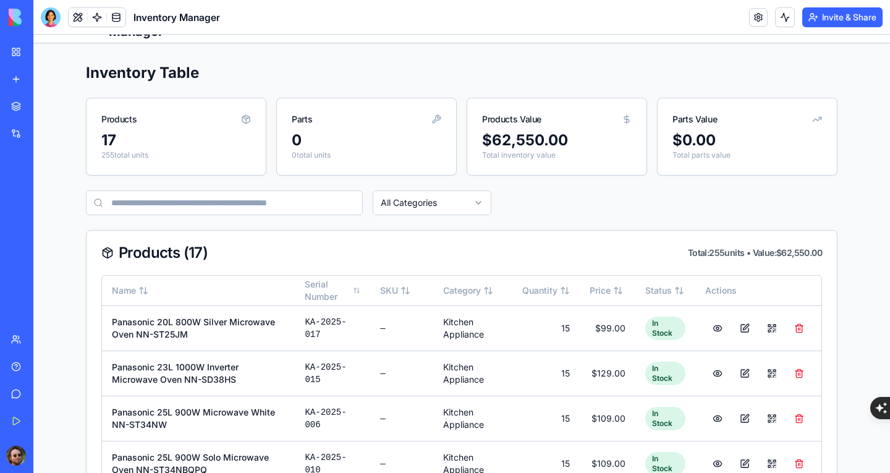
scroll to position [124, 0]
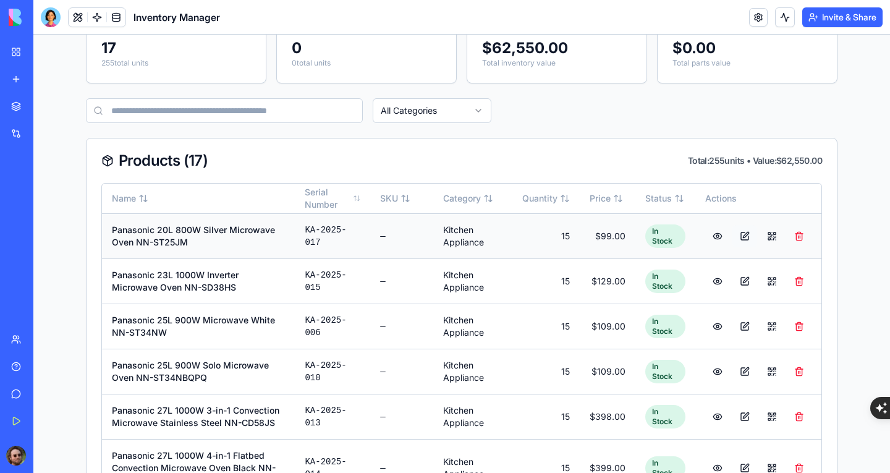
click at [739, 239] on button at bounding box center [744, 236] width 25 height 22
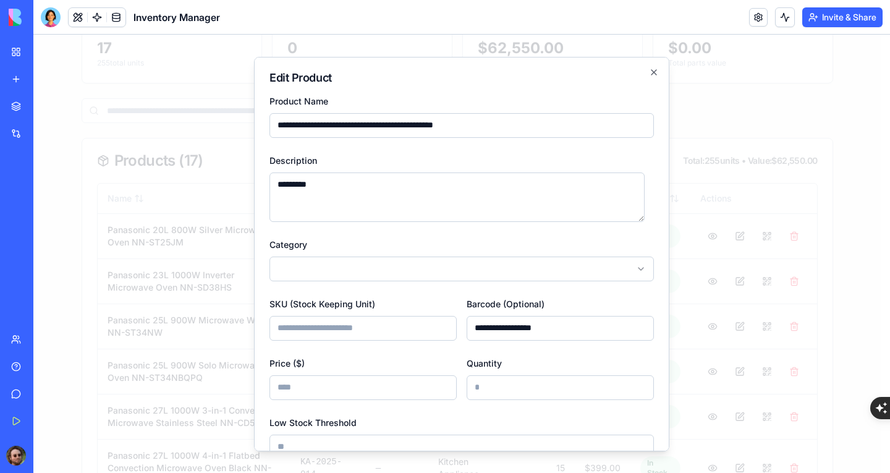
drag, startPoint x: 584, startPoint y: 329, endPoint x: 443, endPoint y: 326, distance: 140.9
click at [443, 326] on div "**********" at bounding box center [461, 317] width 384 height 44
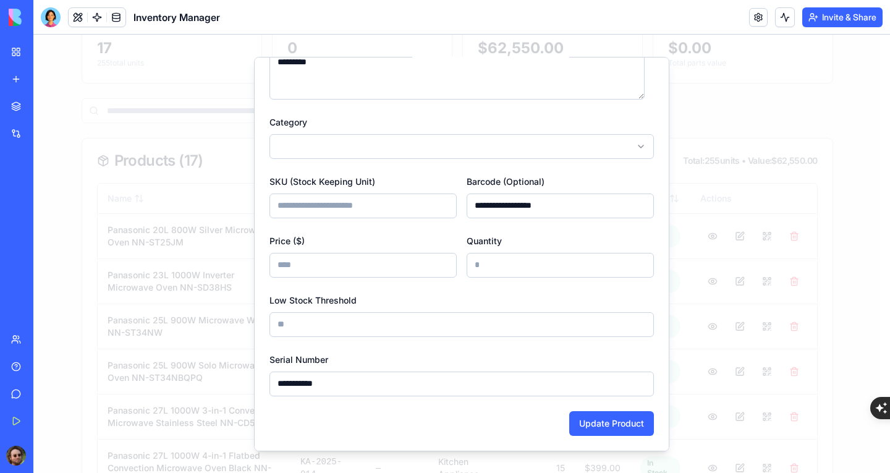
scroll to position [61, 0]
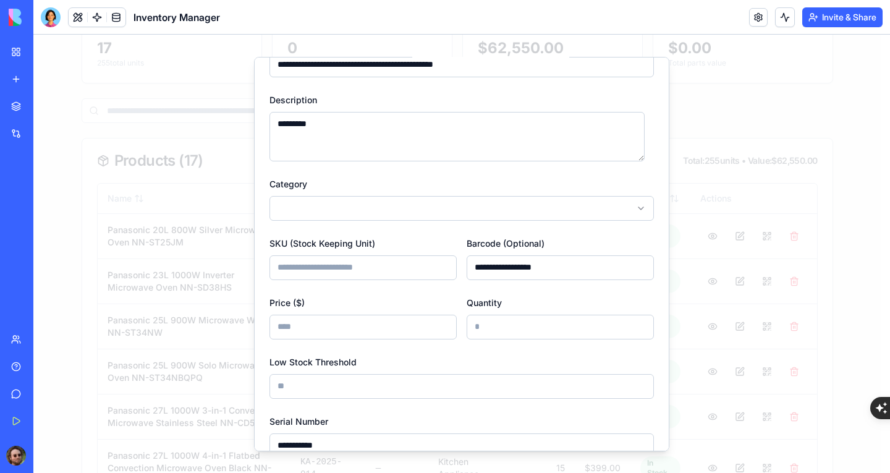
click at [361, 268] on input "SKU (Stock Keeping Unit)" at bounding box center [362, 267] width 187 height 25
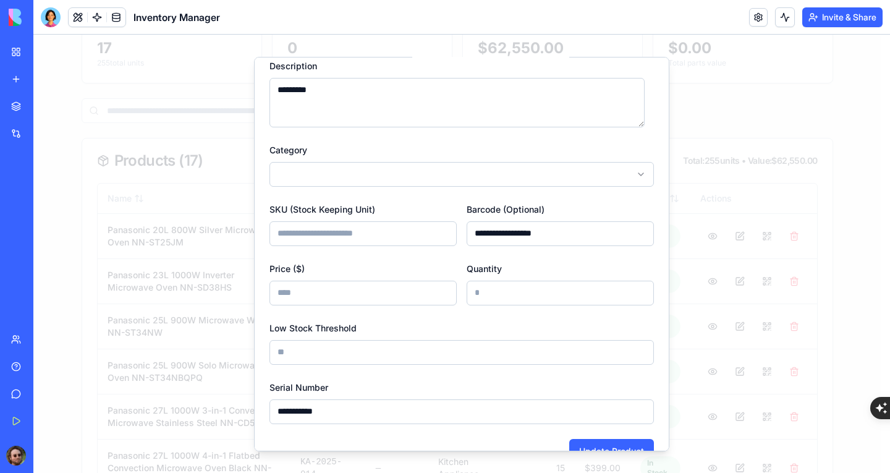
scroll to position [122, 0]
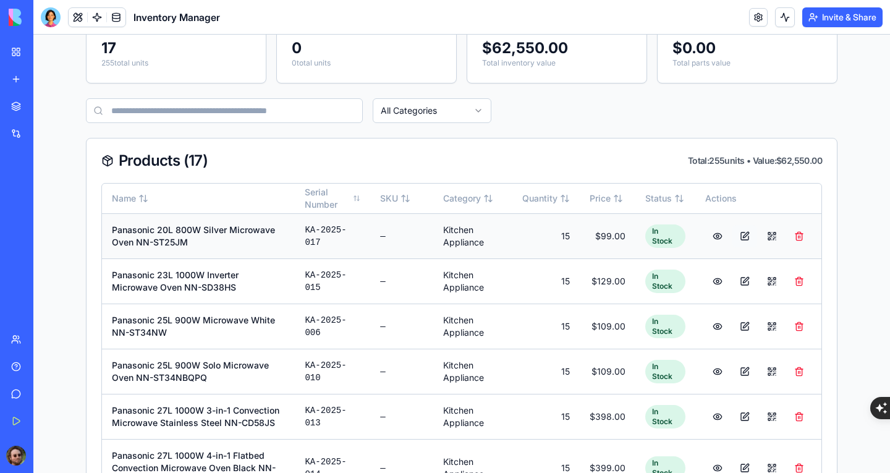
click at [742, 234] on button at bounding box center [744, 236] width 25 height 22
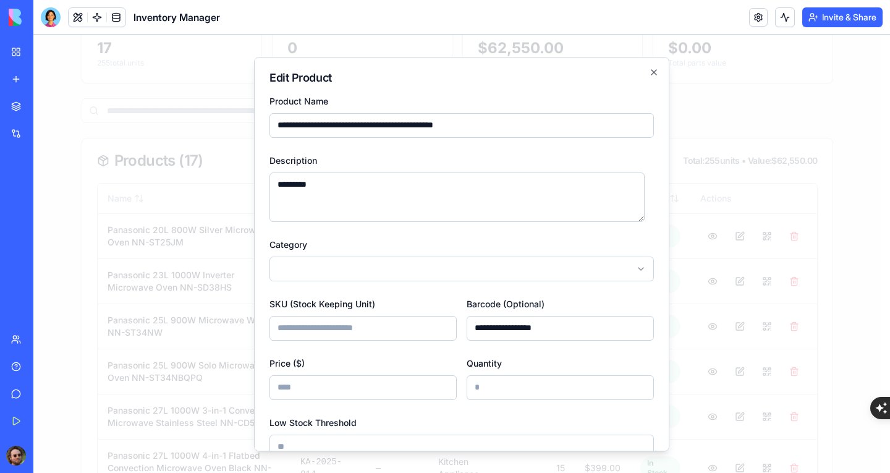
drag, startPoint x: 590, startPoint y: 329, endPoint x: 451, endPoint y: 333, distance: 139.1
click at [450, 333] on div "**********" at bounding box center [461, 317] width 384 height 44
click at [387, 324] on input "SKU (Stock Keeping Unit)" at bounding box center [362, 327] width 187 height 25
paste input "**********"
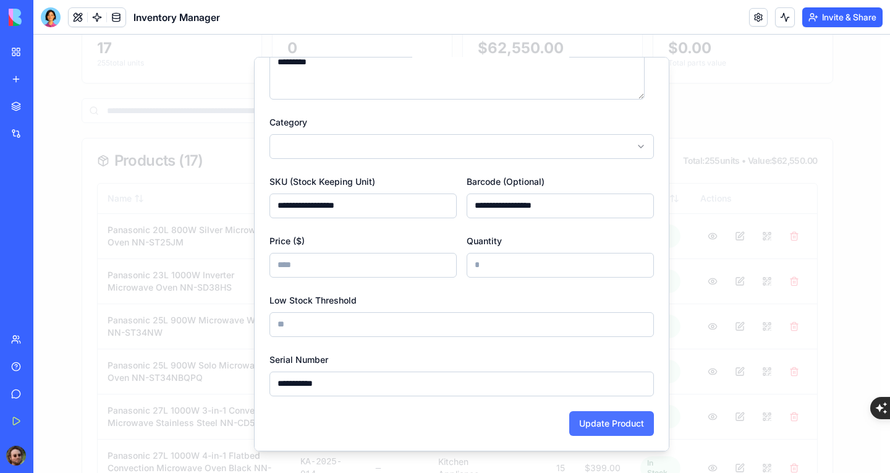
type input "**********"
click at [598, 416] on button "Update Product" at bounding box center [611, 422] width 85 height 25
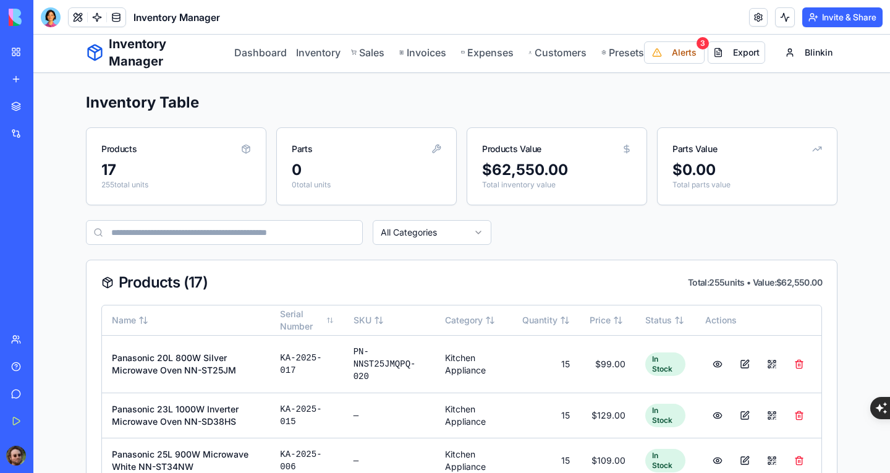
scroll to position [0, 0]
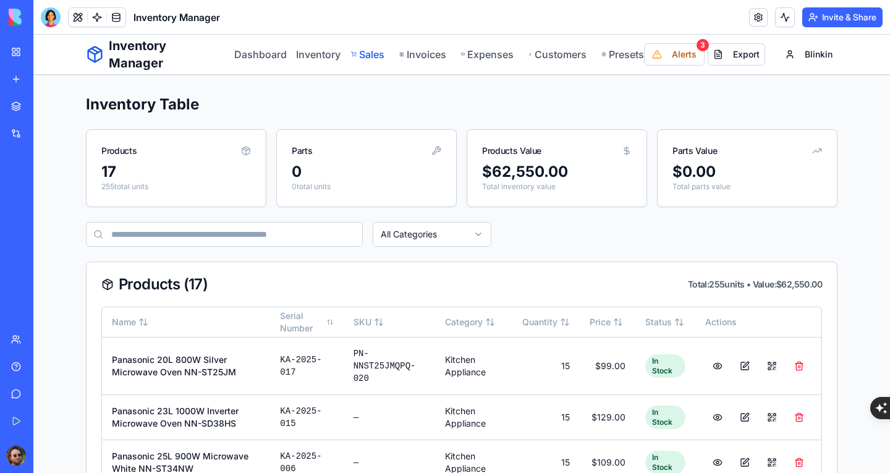
click at [362, 58] on link "Sales" at bounding box center [368, 54] width 34 height 15
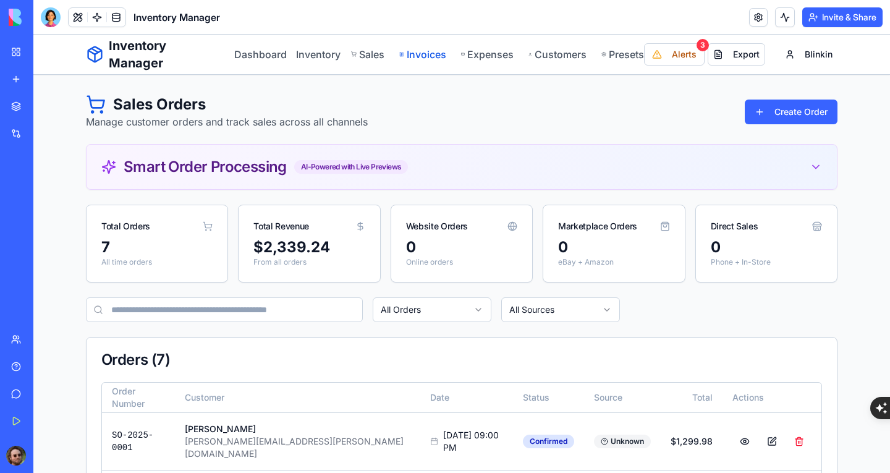
click at [415, 58] on link "Invoices" at bounding box center [422, 54] width 46 height 15
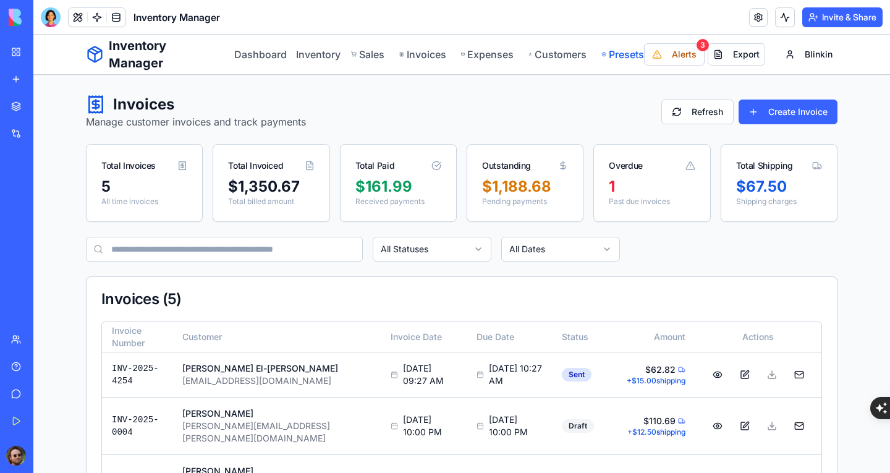
click at [616, 53] on link "Presets" at bounding box center [622, 54] width 43 height 15
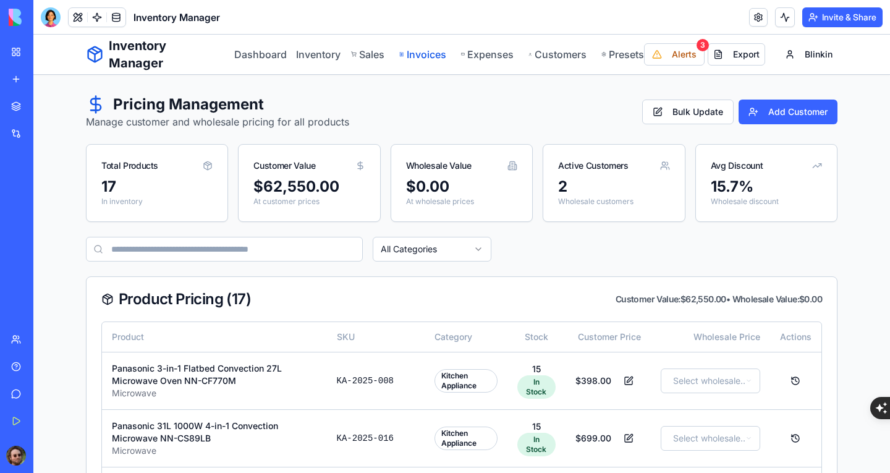
click at [404, 55] on link "Invoices" at bounding box center [422, 54] width 46 height 15
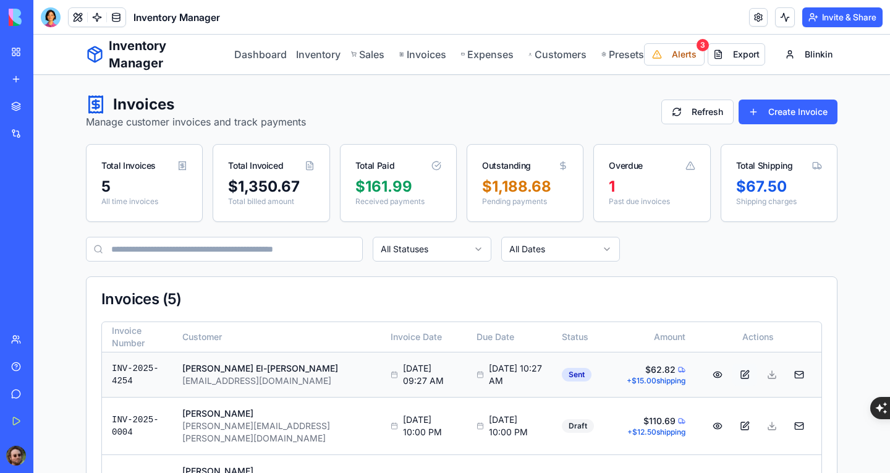
click at [738, 376] on button at bounding box center [744, 374] width 25 height 22
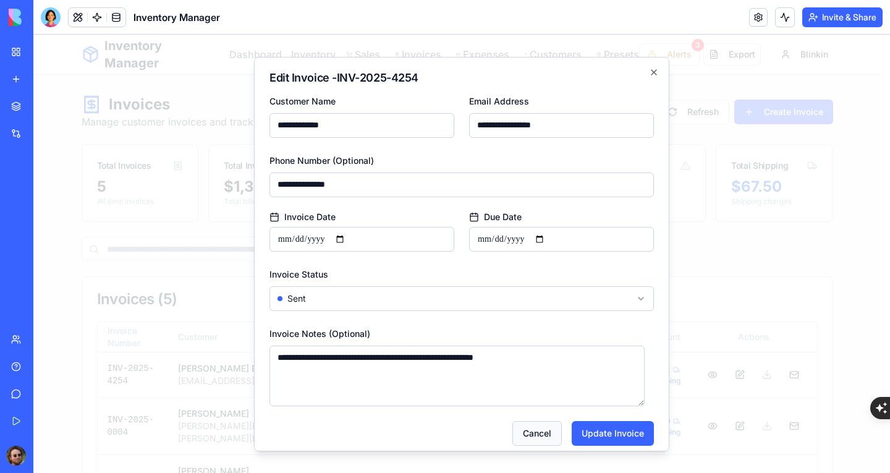
click at [531, 439] on button "Cancel" at bounding box center [536, 432] width 49 height 25
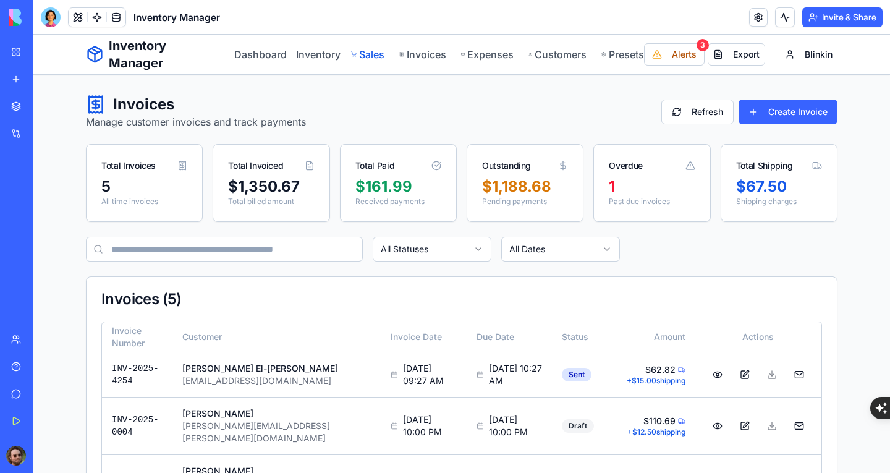
click at [368, 58] on link "Sales" at bounding box center [368, 54] width 34 height 15
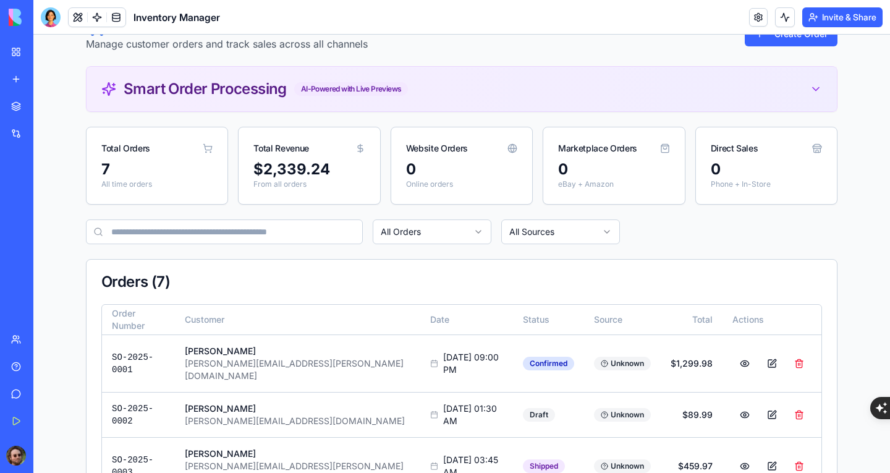
scroll to position [185, 0]
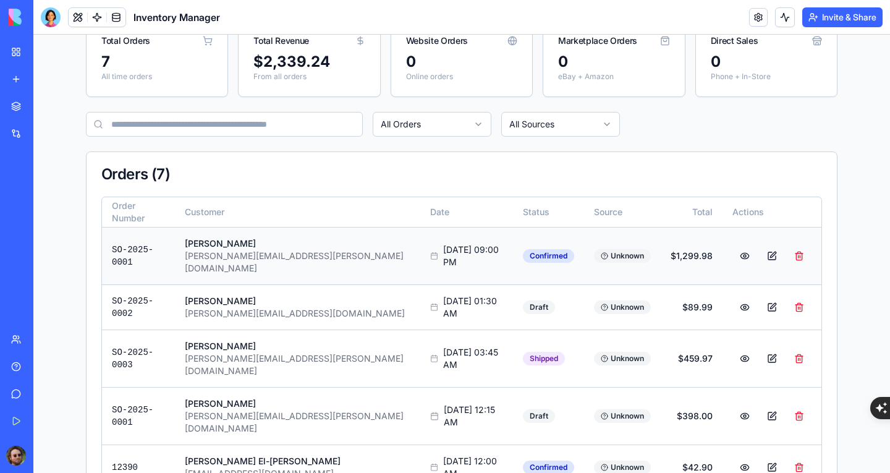
click at [760, 249] on button at bounding box center [772, 256] width 25 height 22
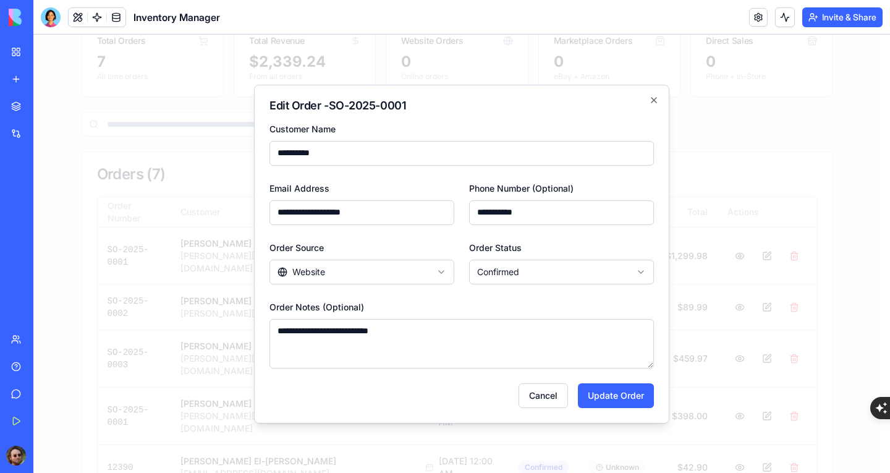
click at [410, 264] on body "Inventory Manager Dashboard Inventory Sales Invoices Expenses Customers Presets…" at bounding box center [456, 232] width 847 height 766
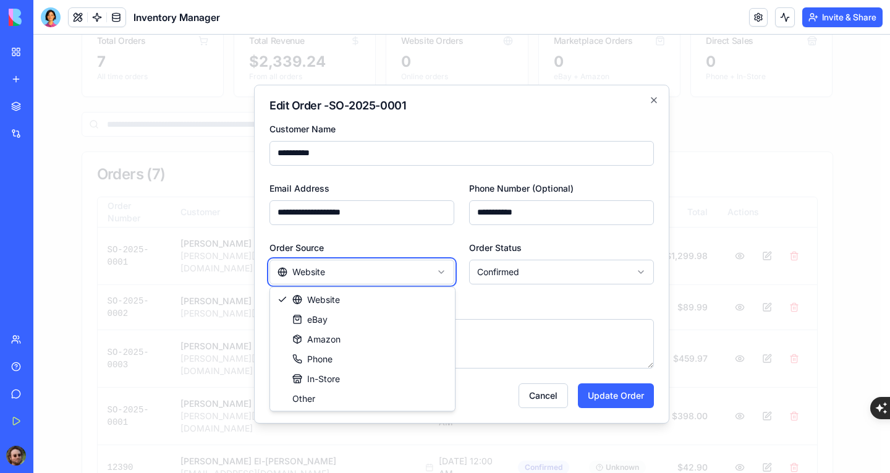
click at [413, 250] on body "Inventory Manager Dashboard Inventory Sales Invoices Expenses Customers Presets…" at bounding box center [456, 232] width 847 height 766
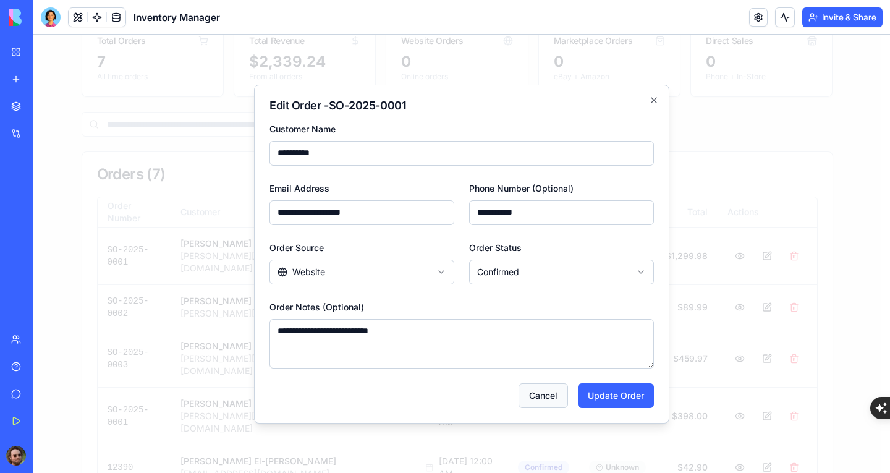
click at [541, 389] on button "Cancel" at bounding box center [543, 395] width 49 height 25
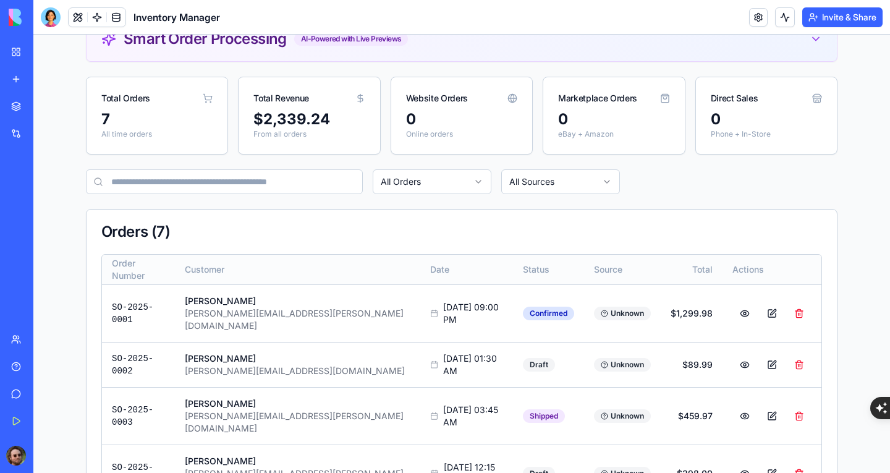
scroll to position [0, 0]
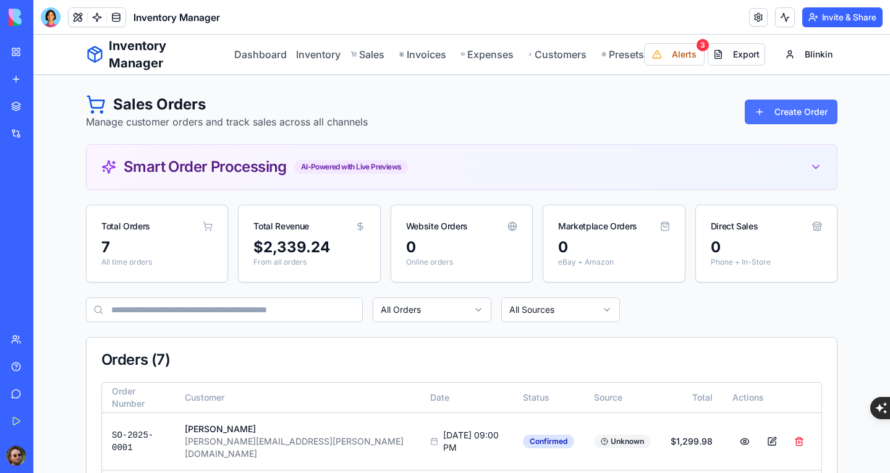
click at [777, 108] on button "Create Order" at bounding box center [791, 111] width 93 height 25
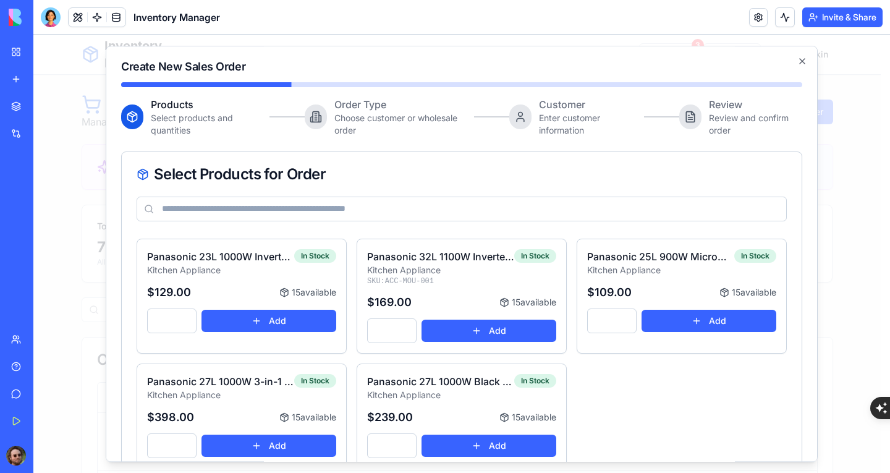
scroll to position [245, 0]
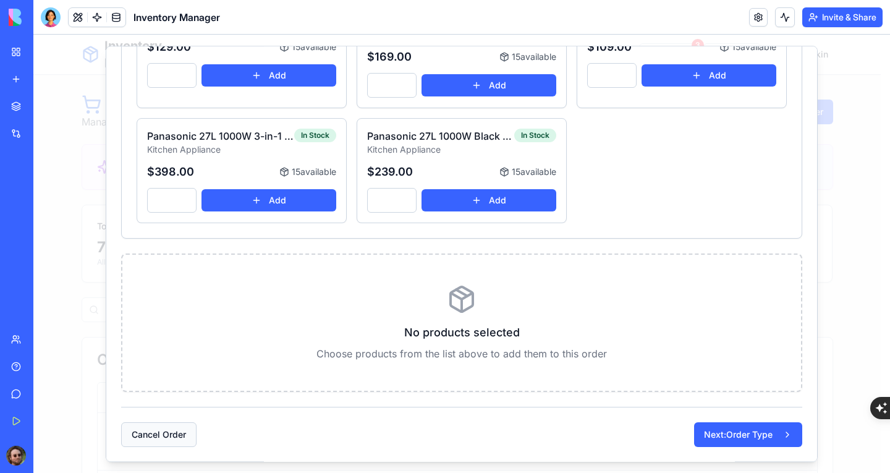
click at [187, 427] on button "Cancel Order" at bounding box center [158, 434] width 75 height 25
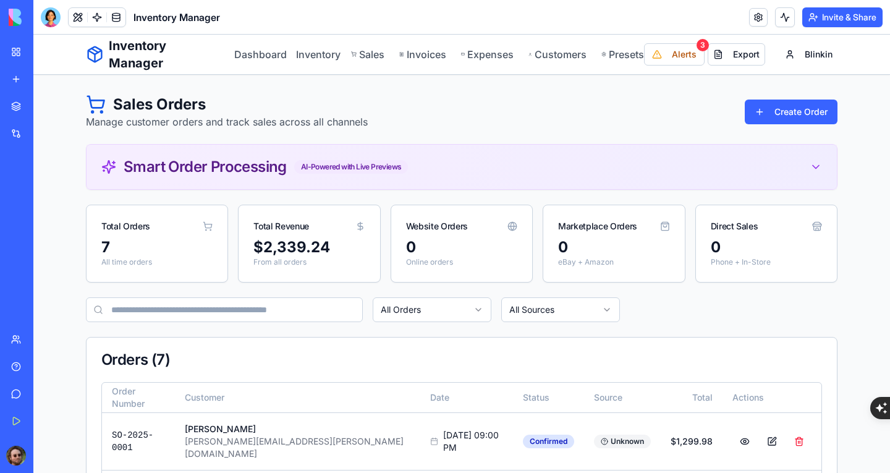
click at [403, 163] on div "Smart Order Processing AI-Powered with Live Previews" at bounding box center [254, 166] width 307 height 15
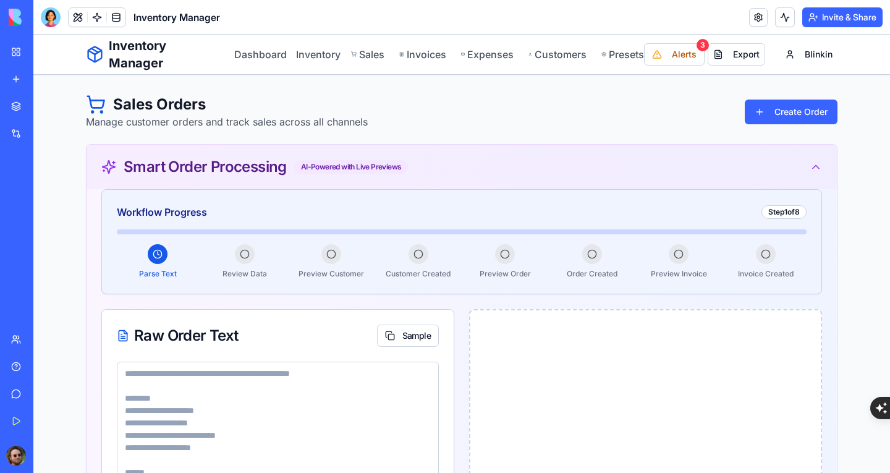
click at [810, 161] on icon at bounding box center [816, 167] width 12 height 12
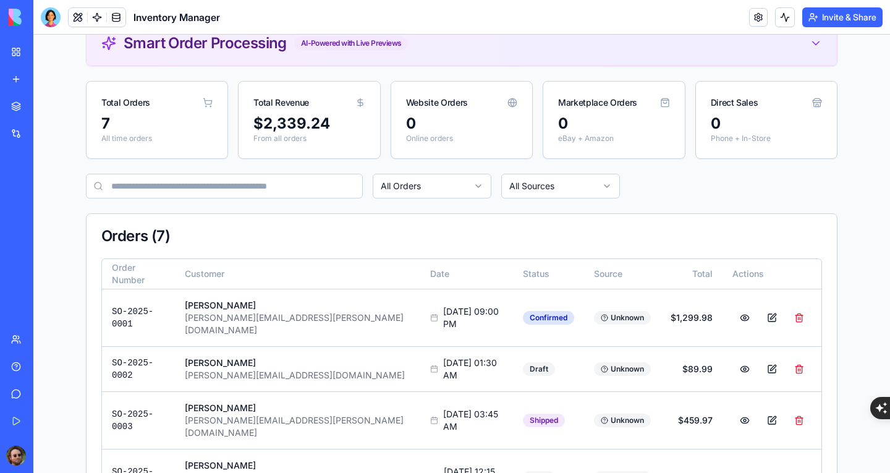
scroll to position [62, 0]
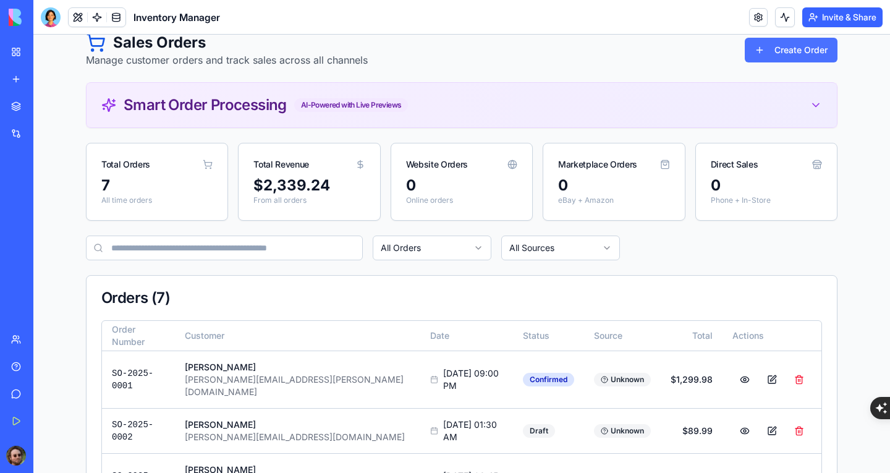
click at [756, 54] on button "Create Order" at bounding box center [791, 50] width 93 height 25
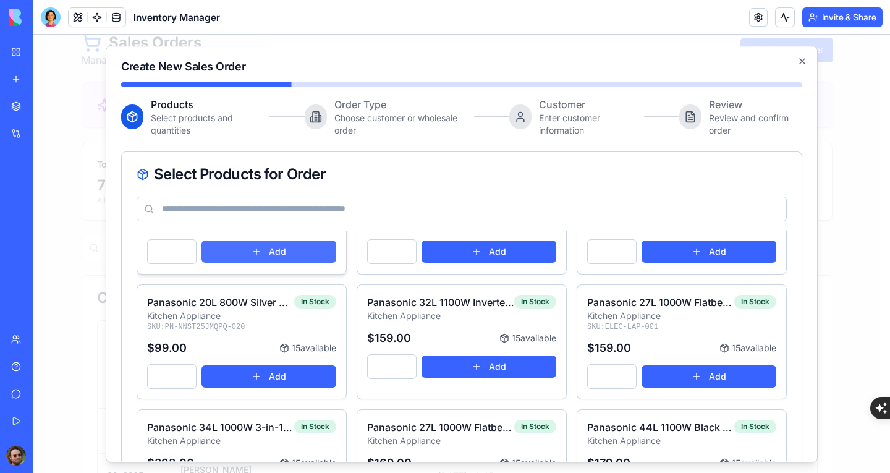
click at [274, 247] on button "Add" at bounding box center [268, 251] width 135 height 22
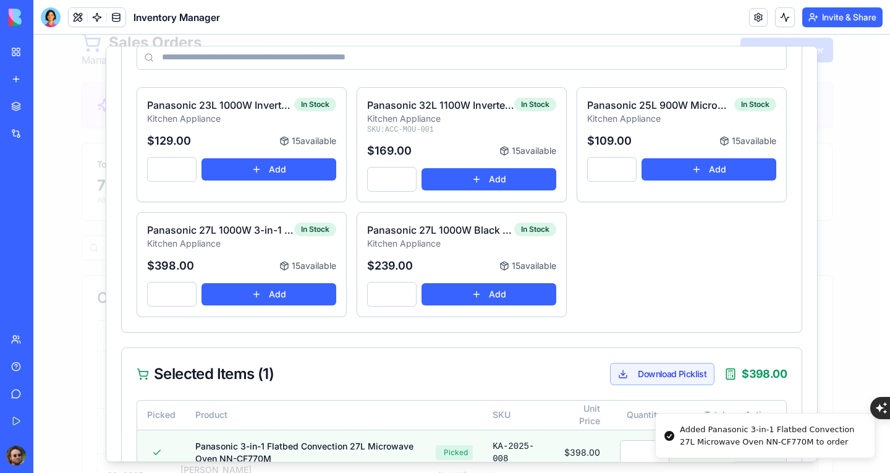
scroll to position [298, 0]
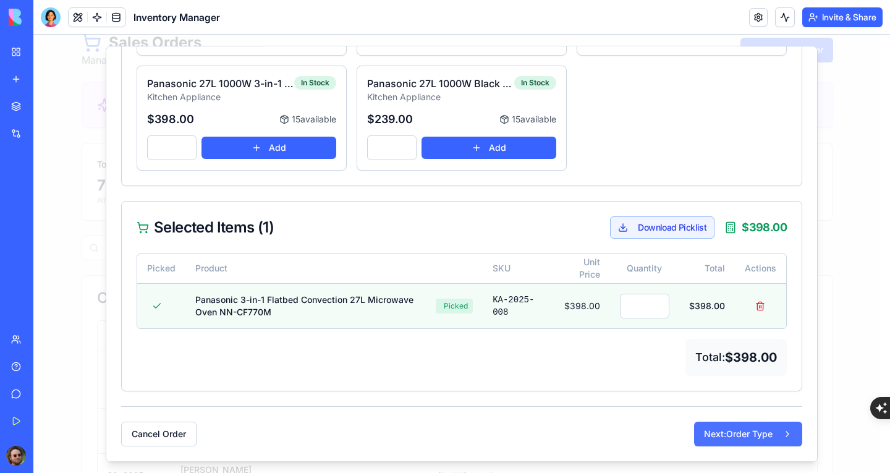
click at [709, 427] on button "Next: Order Type" at bounding box center [748, 433] width 108 height 25
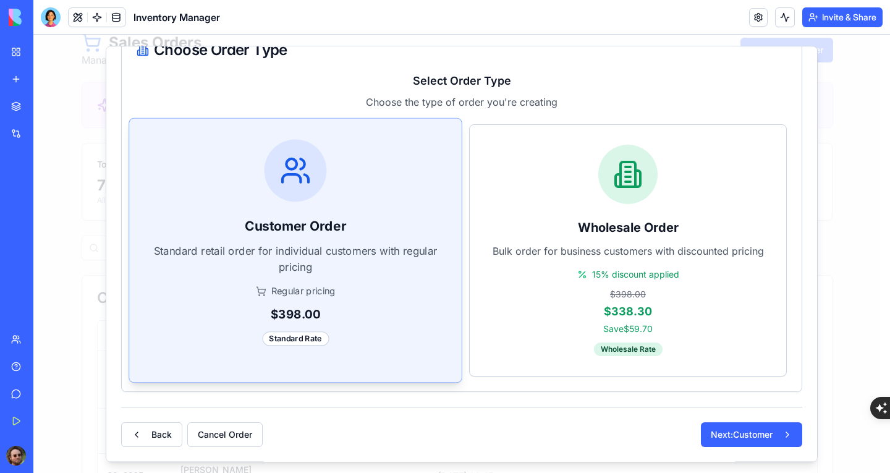
click at [358, 274] on div "Customer Order Standard retail order for individual customers with regular pric…" at bounding box center [295, 243] width 332 height 248
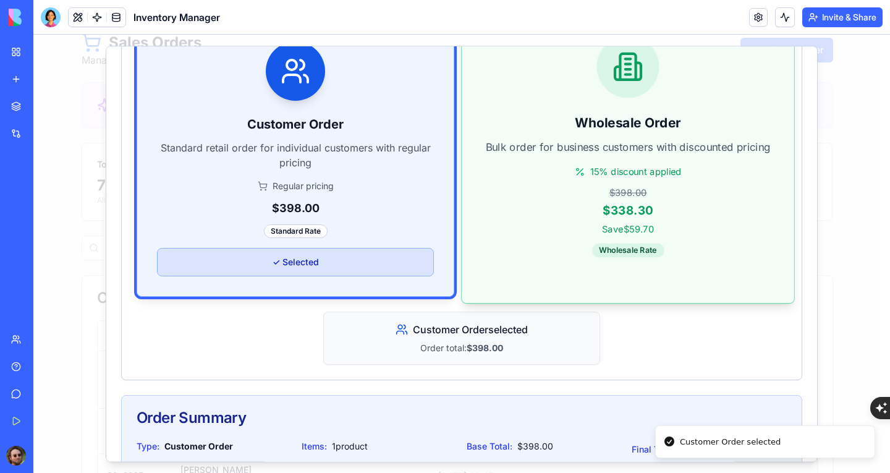
scroll to position [308, 0]
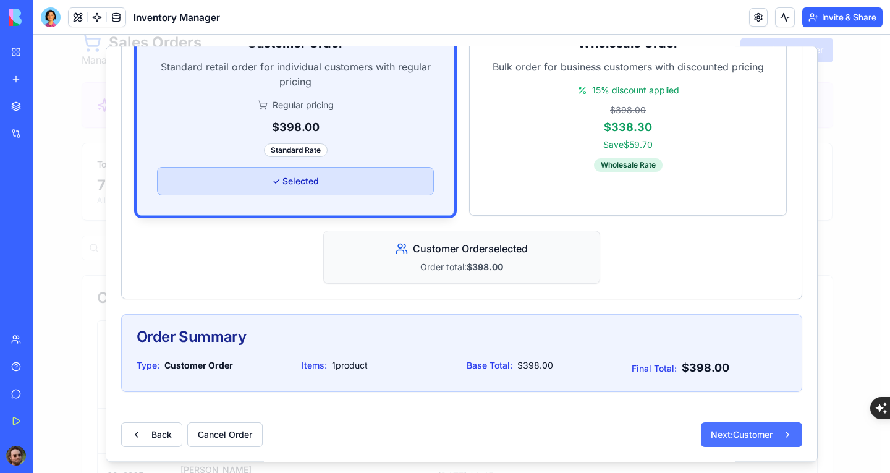
click at [718, 423] on button "Next: Customer" at bounding box center [751, 434] width 101 height 25
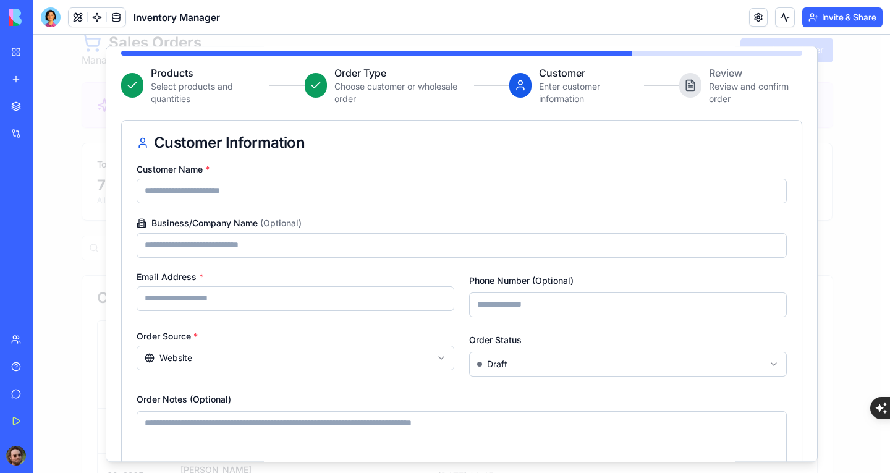
scroll to position [29, 0]
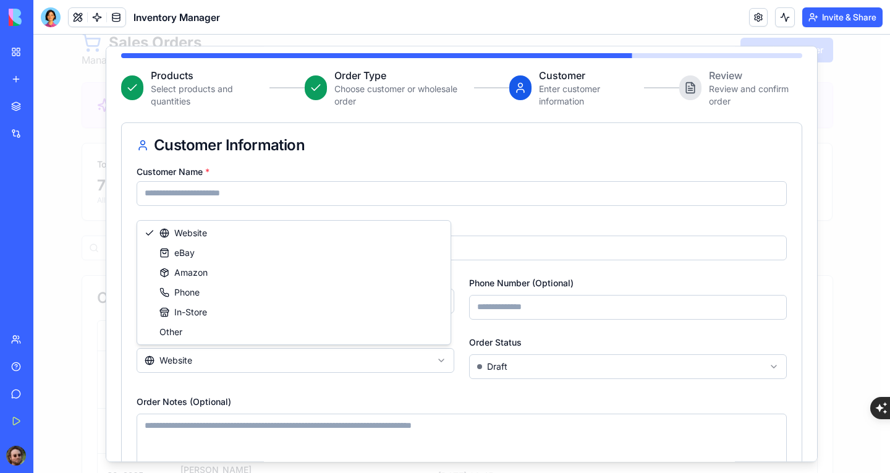
click at [315, 359] on body "Inventory Manager Dashboard Inventory Sales Invoices Expenses Customers Presets…" at bounding box center [456, 356] width 847 height 766
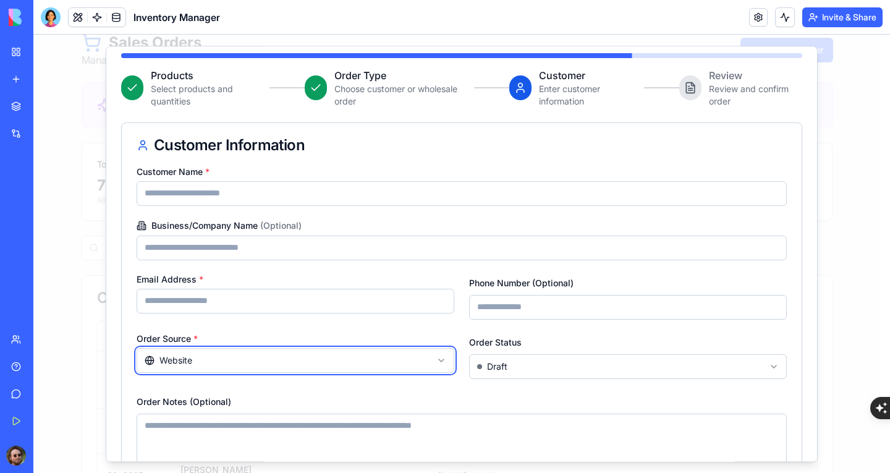
click at [320, 386] on body "Inventory Manager Dashboard Inventory Sales Invoices Expenses Customers Presets…" at bounding box center [456, 356] width 847 height 766
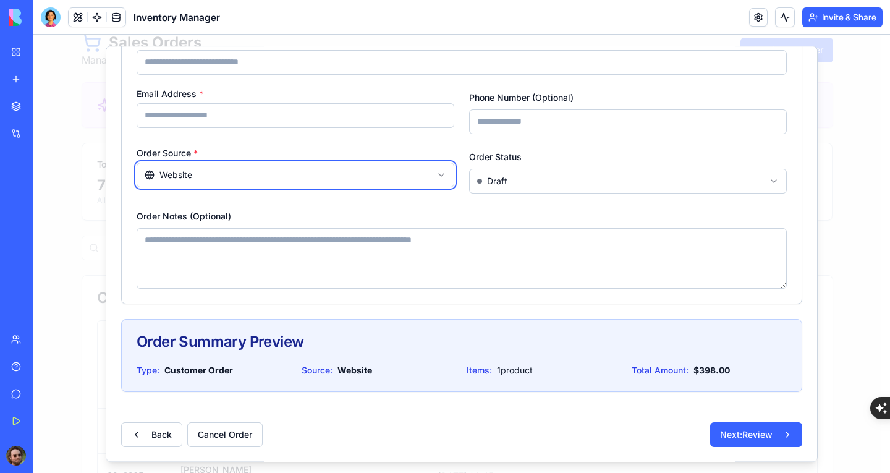
scroll to position [0, 0]
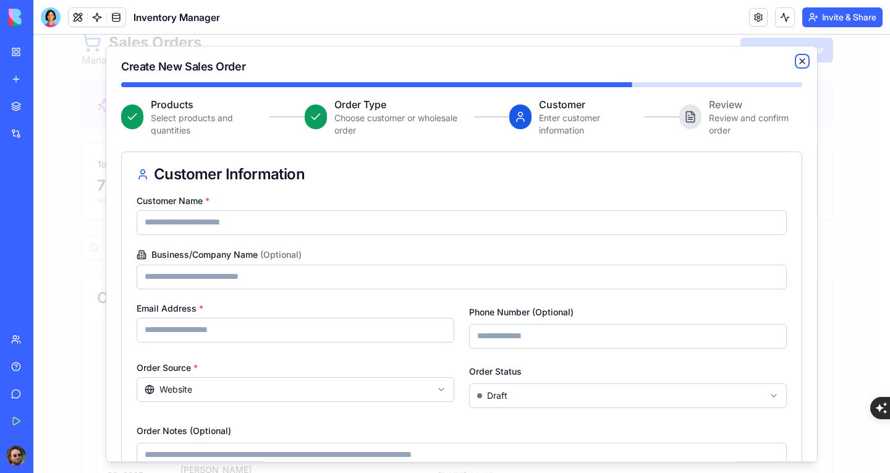
click at [800, 59] on icon "button" at bounding box center [802, 61] width 5 height 5
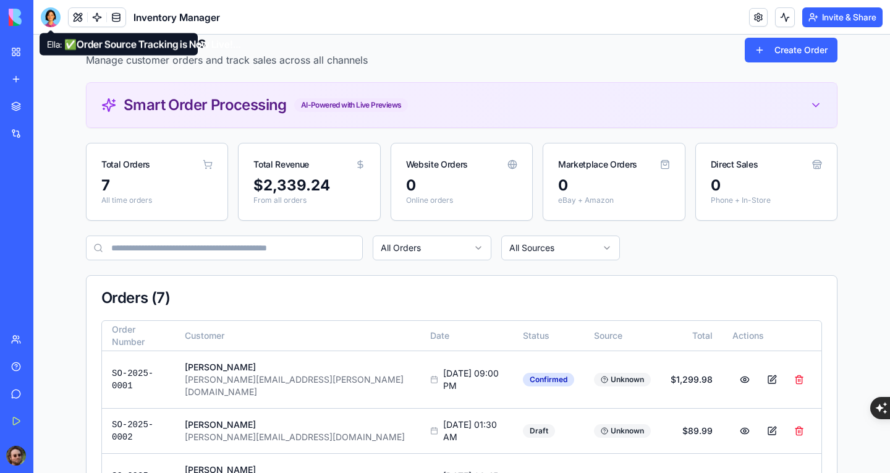
click at [42, 22] on div at bounding box center [51, 17] width 20 height 20
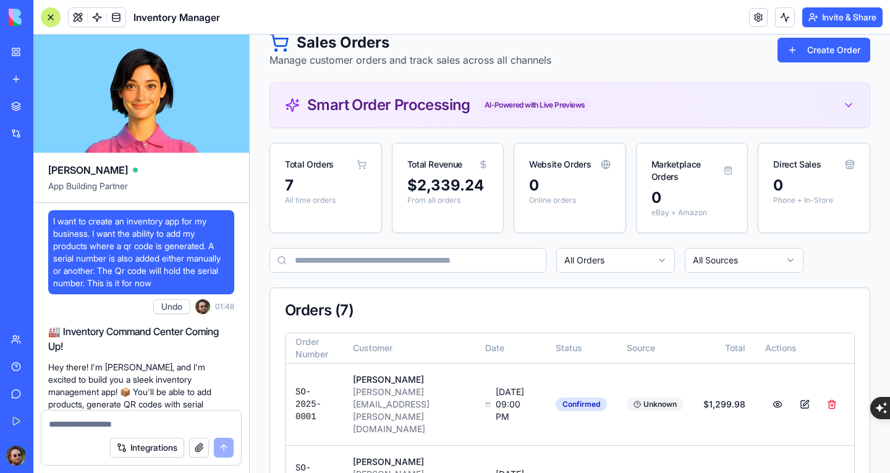
scroll to position [36363, 0]
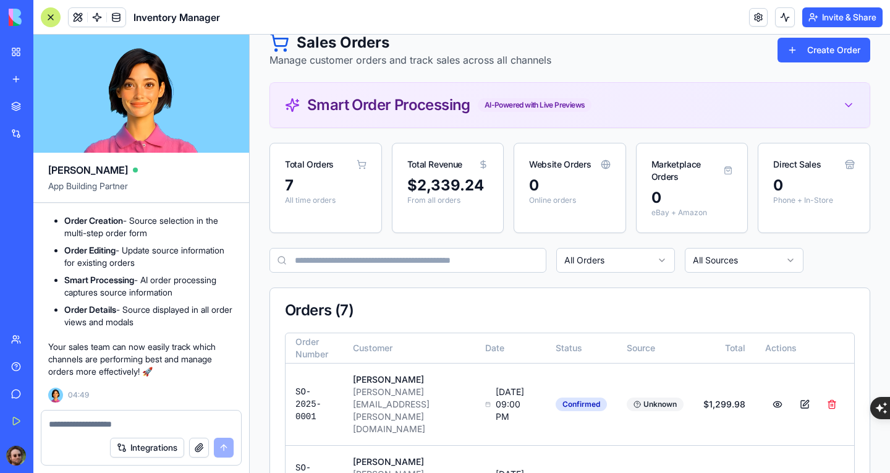
click at [116, 420] on textarea at bounding box center [141, 424] width 185 height 12
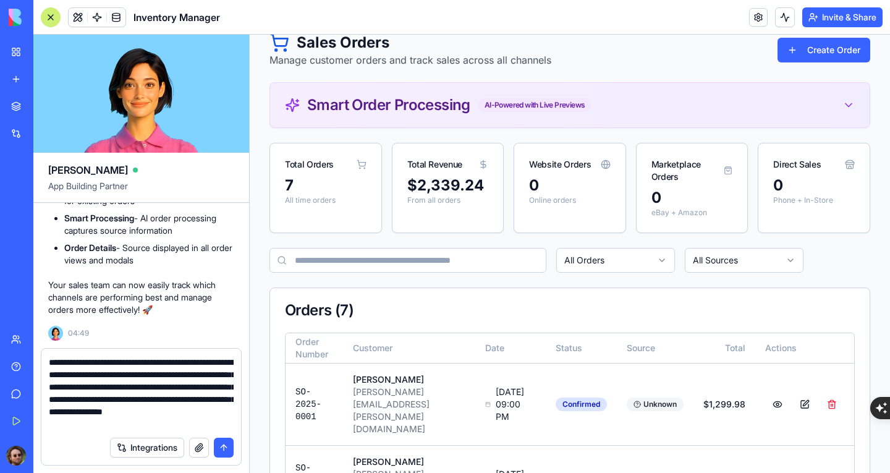
scroll to position [0, 0]
drag, startPoint x: 133, startPoint y: 410, endPoint x: 148, endPoint y: 426, distance: 21.8
click at [148, 426] on textarea "**********" at bounding box center [141, 393] width 185 height 74
type textarea "**********"
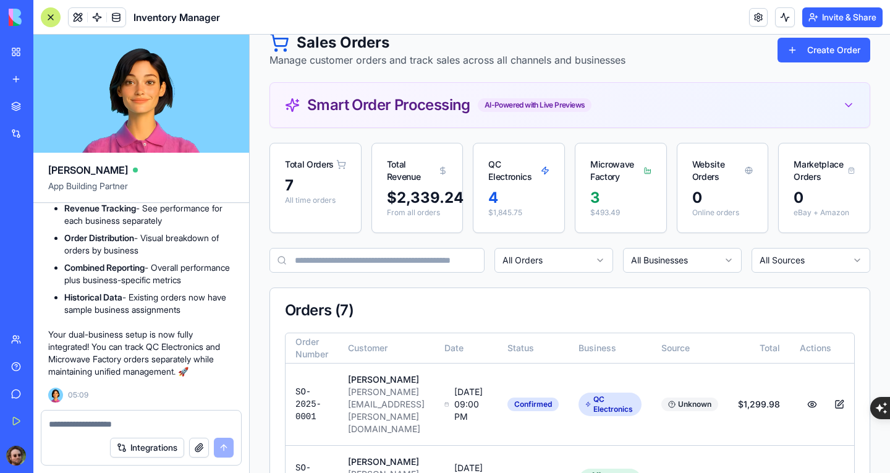
scroll to position [37235, 0]
click at [49, 15] on div at bounding box center [51, 17] width 20 height 20
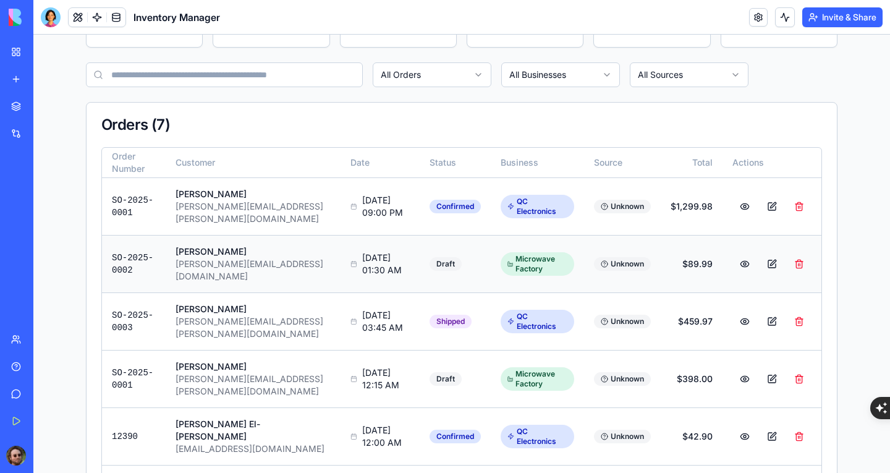
scroll to position [303, 0]
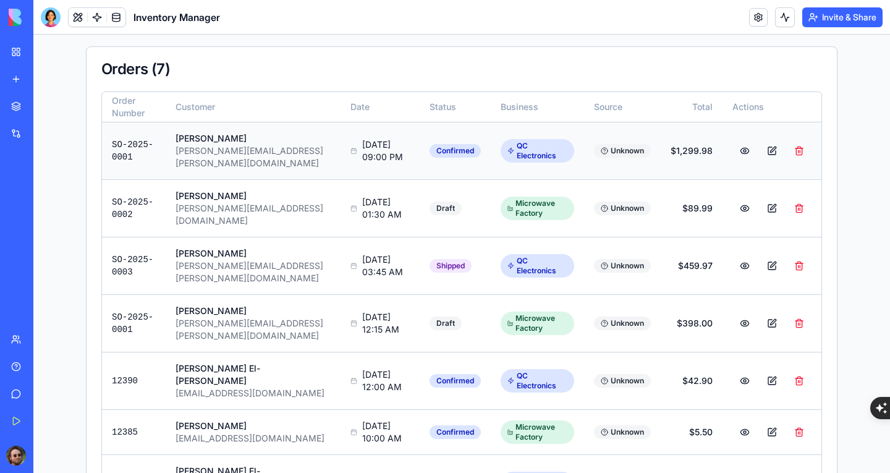
click at [743, 147] on button at bounding box center [744, 151] width 25 height 22
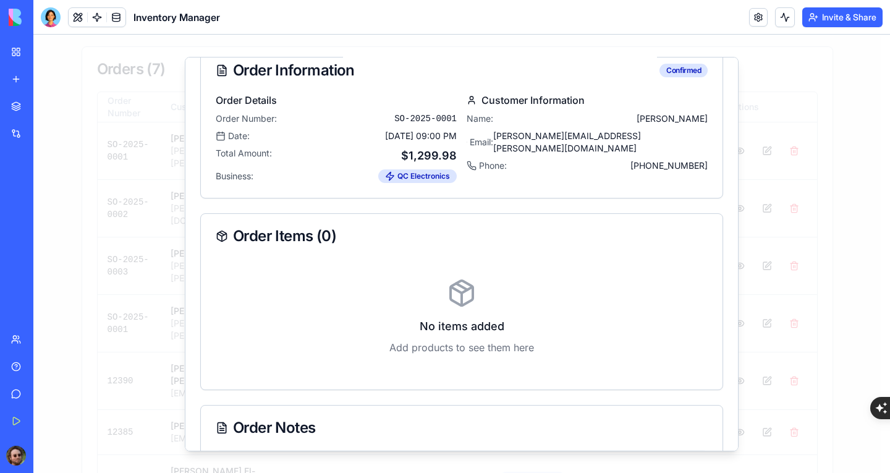
scroll to position [0, 0]
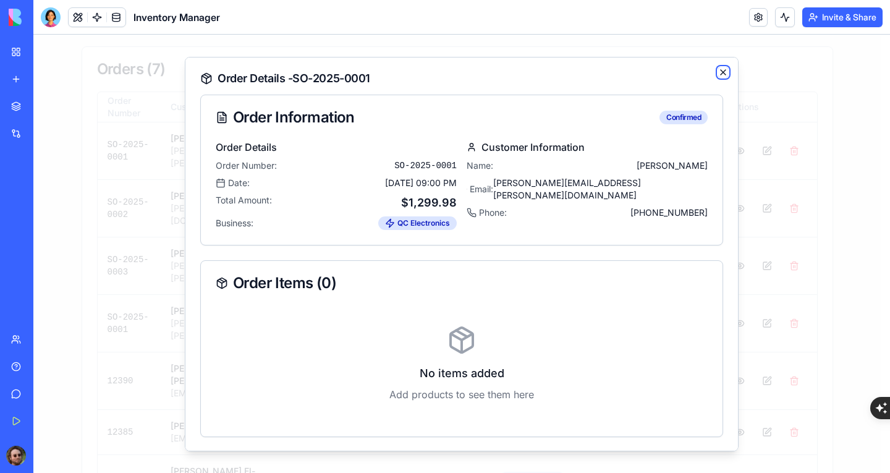
click at [718, 73] on icon "button" at bounding box center [723, 72] width 10 height 10
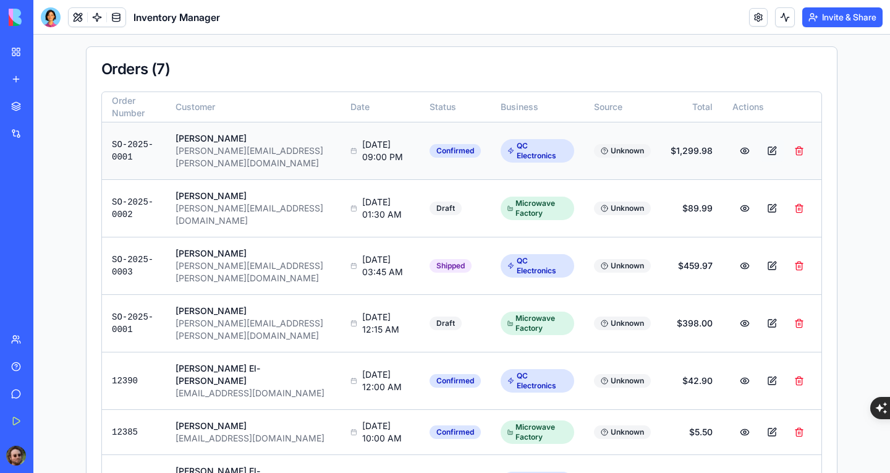
click at [768, 145] on button at bounding box center [772, 151] width 25 height 22
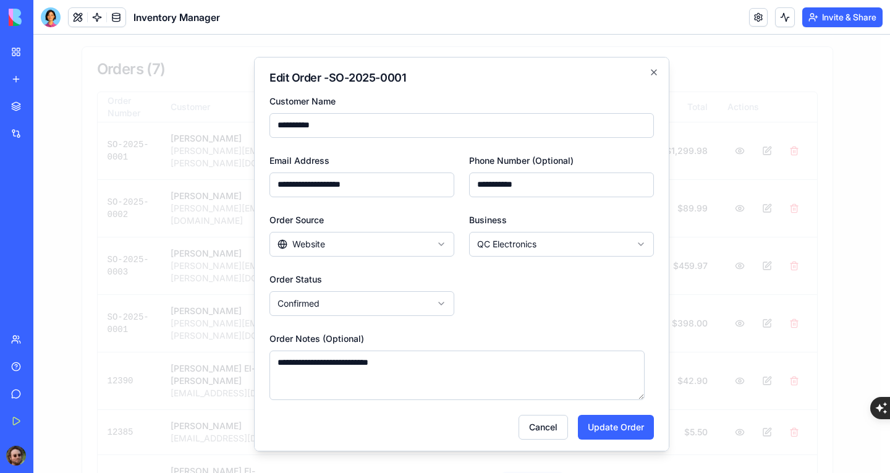
click at [533, 247] on body "Inventory Manager Dashboard Inventory Sales Invoices Expenses Customers Presets…" at bounding box center [456, 140] width 847 height 816
click at [533, 245] on body "Inventory Manager Dashboard Inventory Sales Invoices Expenses Customers Presets…" at bounding box center [456, 140] width 847 height 816
click at [539, 431] on button "Cancel" at bounding box center [543, 426] width 49 height 25
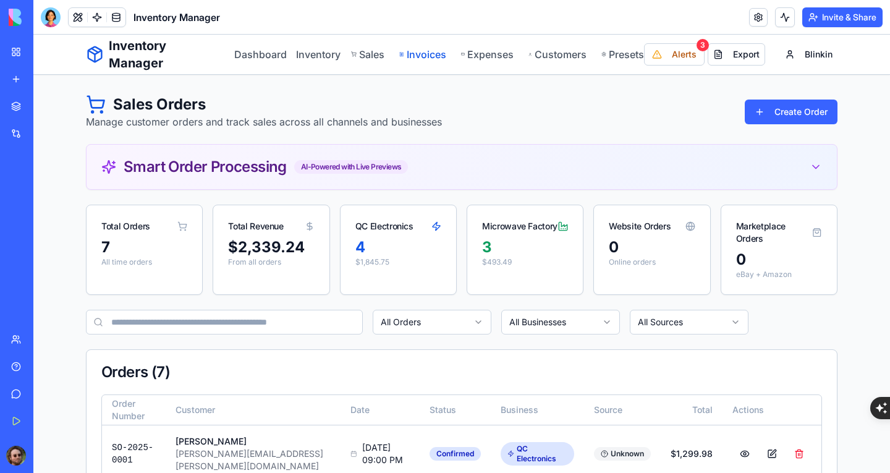
click at [425, 54] on link "Invoices" at bounding box center [422, 54] width 46 height 15
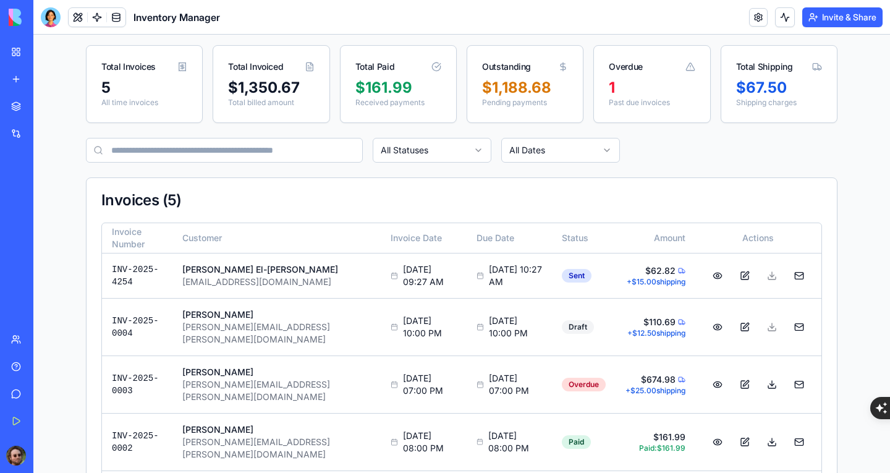
scroll to position [169, 0]
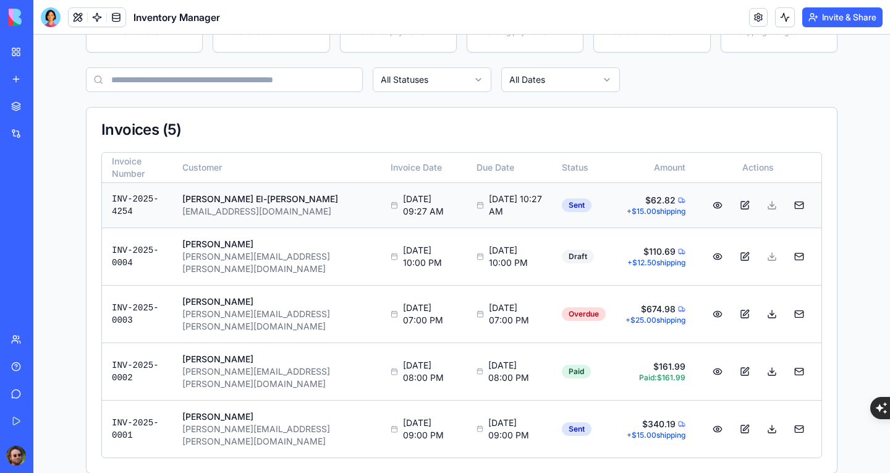
click at [709, 209] on button at bounding box center [717, 205] width 25 height 22
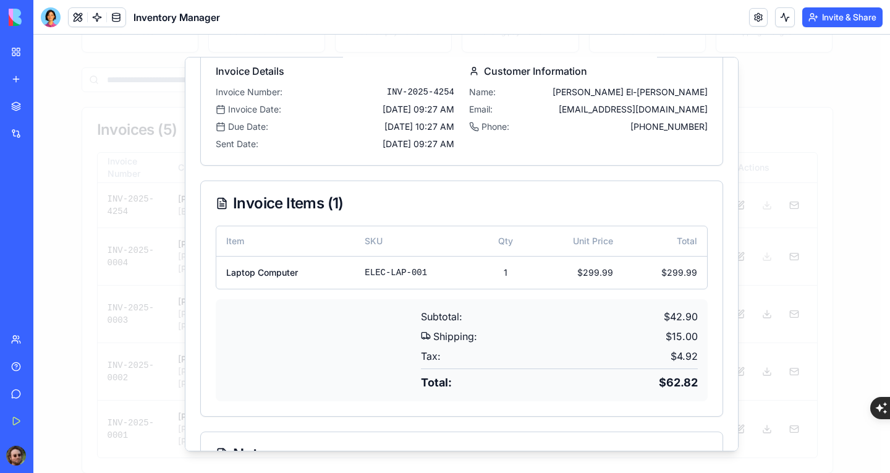
scroll to position [0, 0]
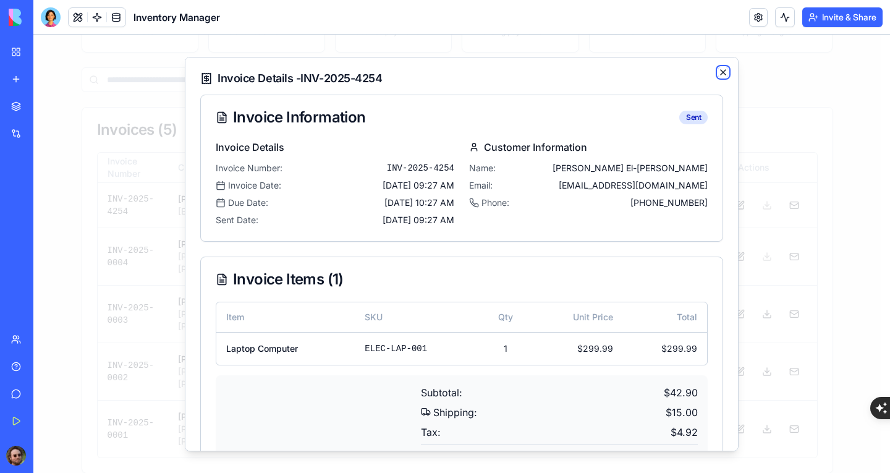
click at [721, 72] on icon "button" at bounding box center [723, 71] width 5 height 5
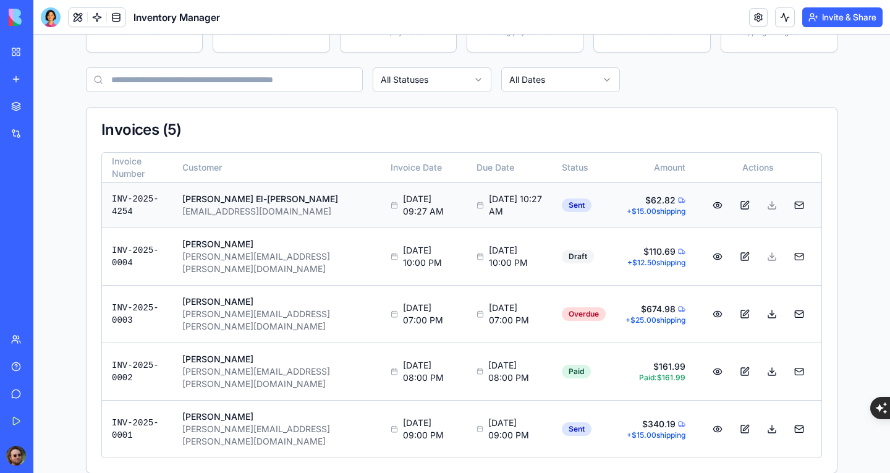
click at [740, 205] on button at bounding box center [744, 205] width 25 height 22
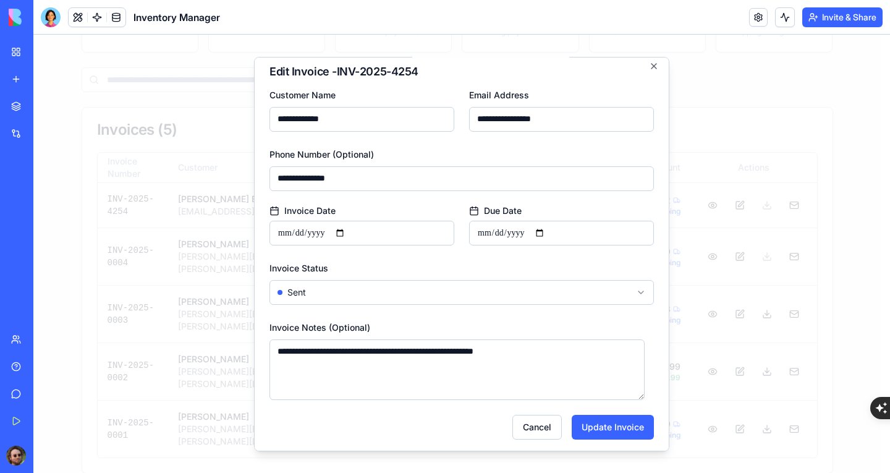
scroll to position [10, 0]
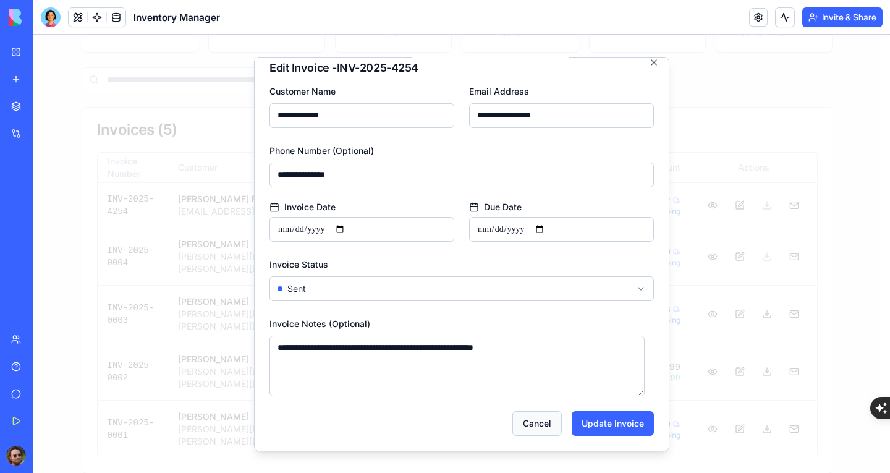
click at [533, 417] on button "Cancel" at bounding box center [536, 422] width 49 height 25
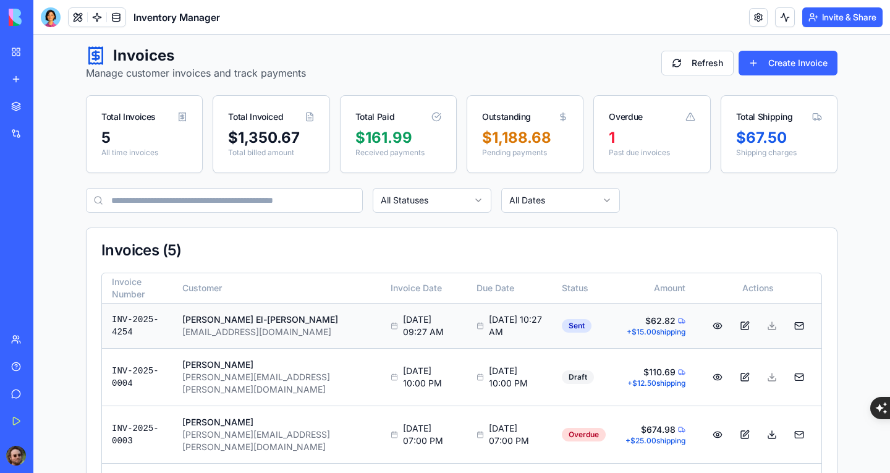
scroll to position [0, 0]
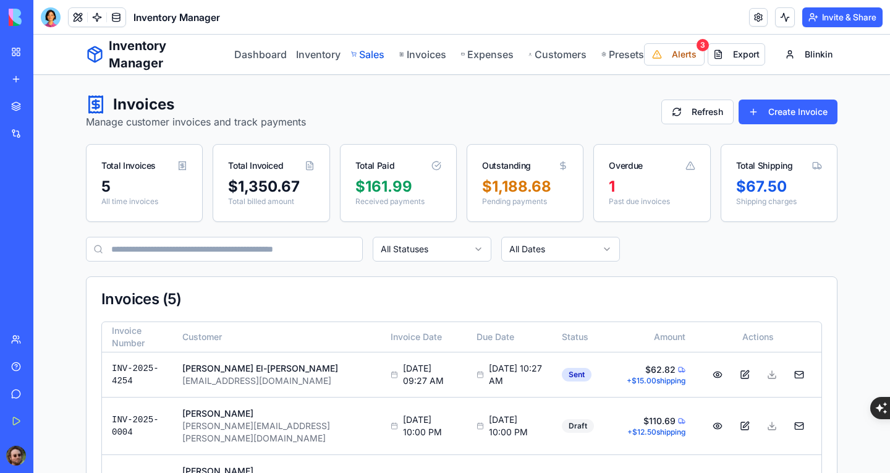
click at [366, 59] on link "Sales" at bounding box center [368, 54] width 34 height 15
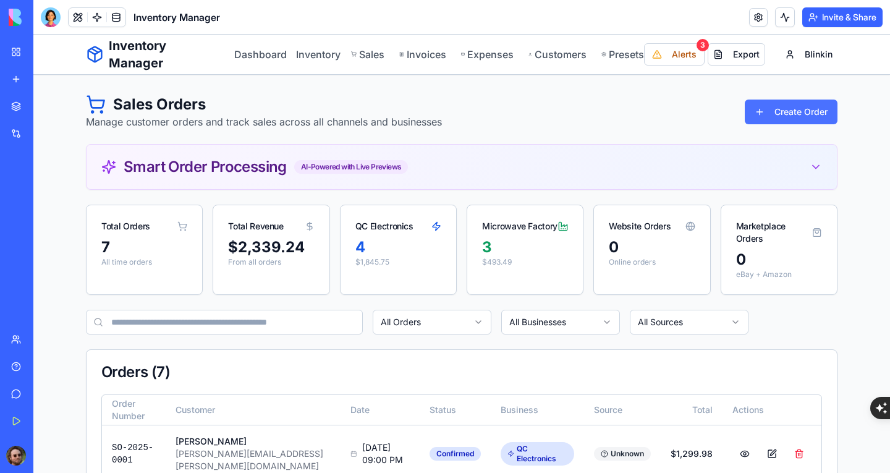
click at [776, 112] on button "Create Order" at bounding box center [791, 111] width 93 height 25
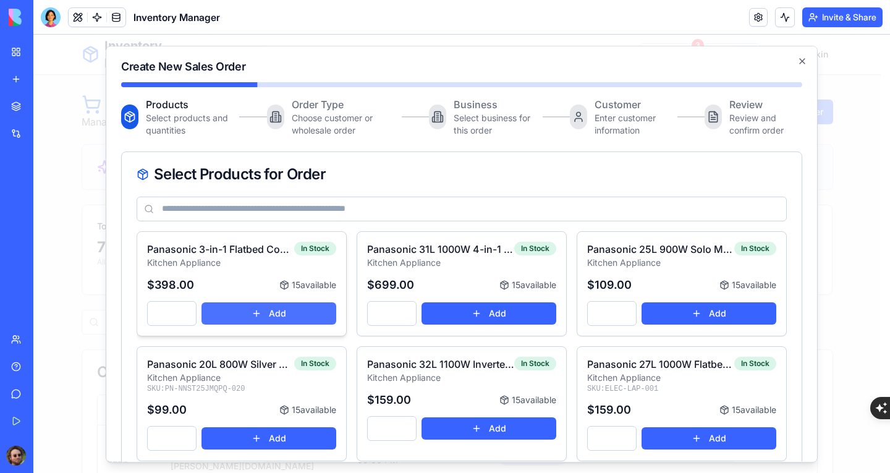
click at [277, 315] on button "Add" at bounding box center [268, 313] width 135 height 22
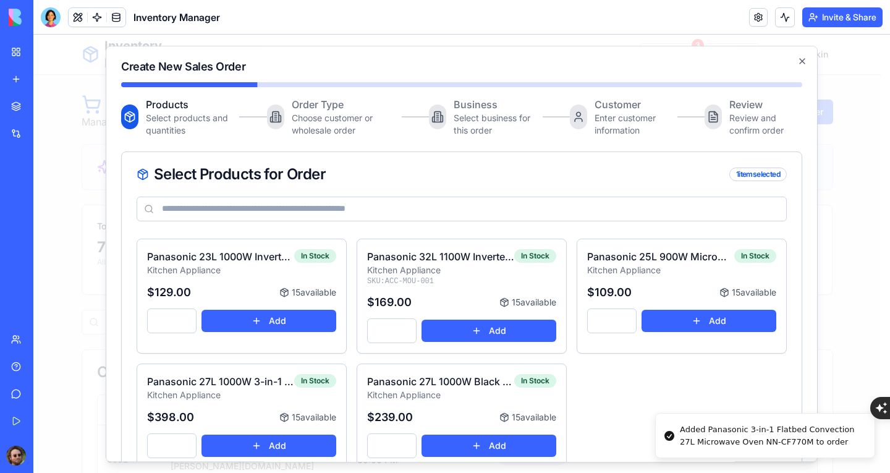
scroll to position [298, 0]
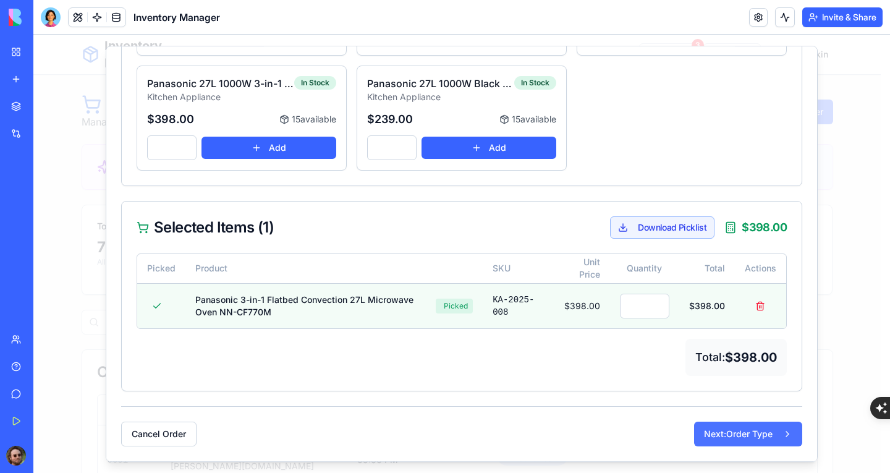
click at [736, 442] on button "Next: Order Type" at bounding box center [748, 433] width 108 height 25
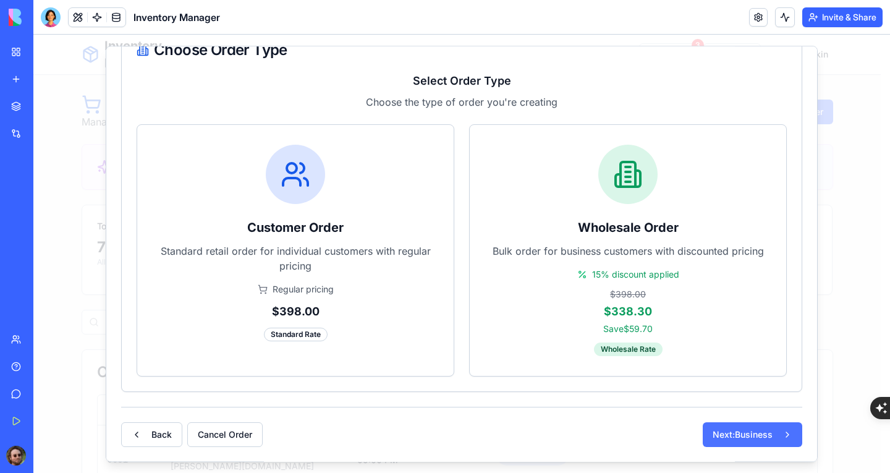
scroll to position [124, 0]
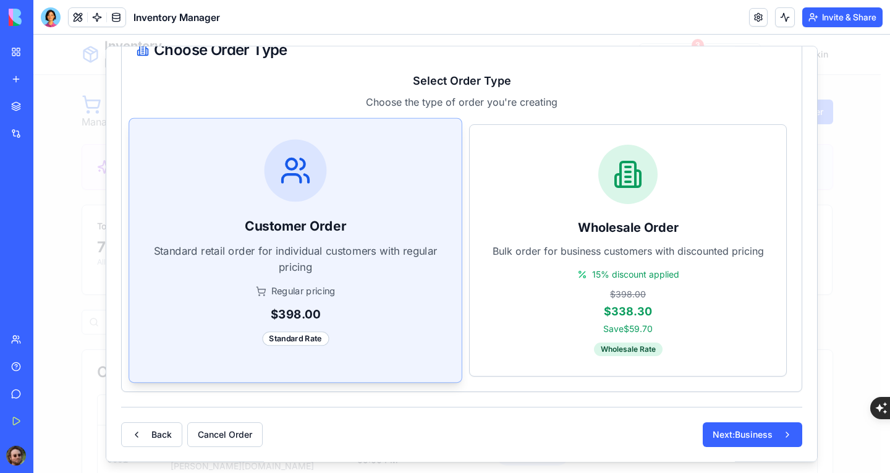
click at [342, 242] on div "Customer Order Standard retail order for individual customers with regular pric…" at bounding box center [295, 243] width 332 height 248
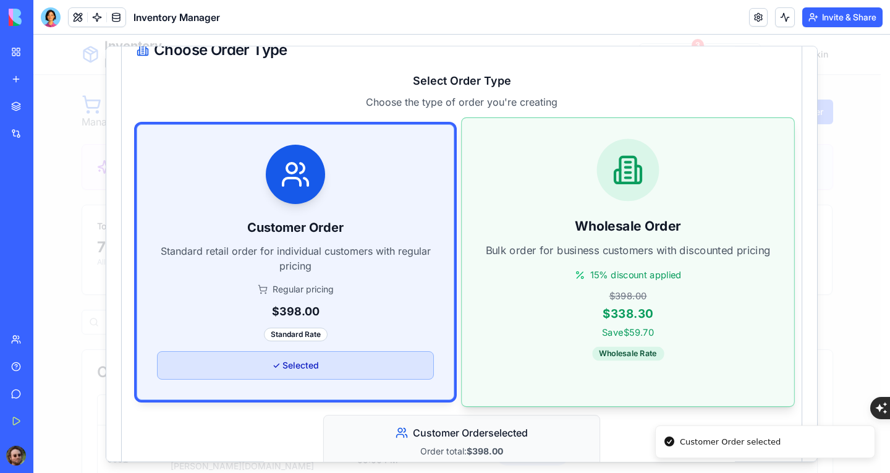
scroll to position [308, 0]
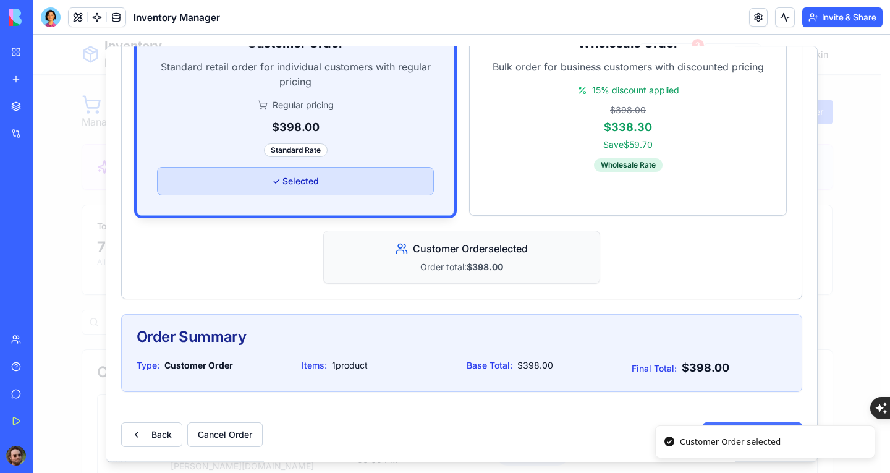
click at [730, 423] on button "Next: Business" at bounding box center [752, 434] width 99 height 25
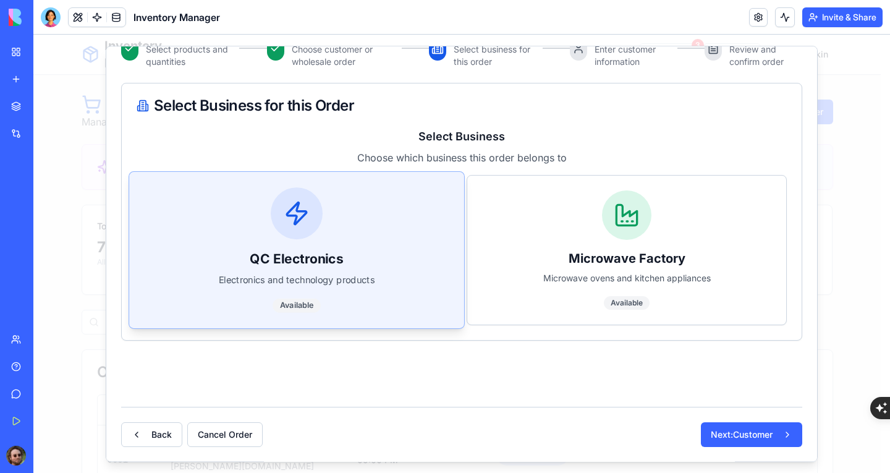
scroll to position [7, 0]
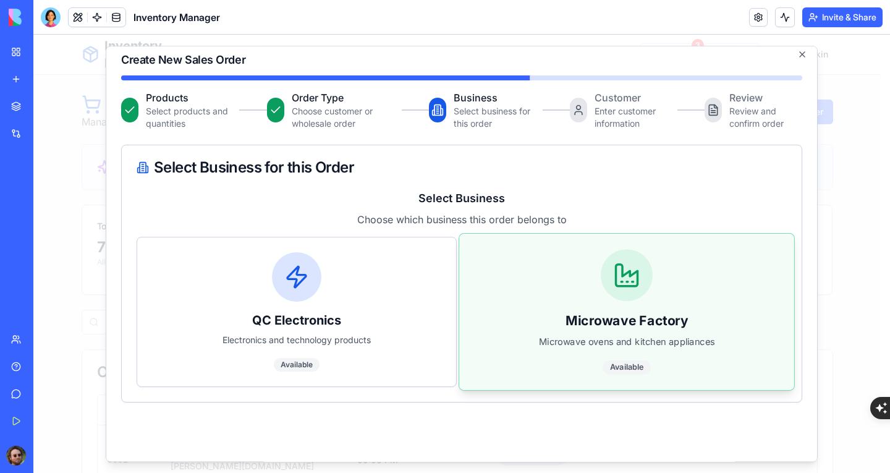
click at [515, 295] on div "Microwave Factory Microwave ovens and kitchen appliances Available" at bounding box center [626, 312] width 335 height 156
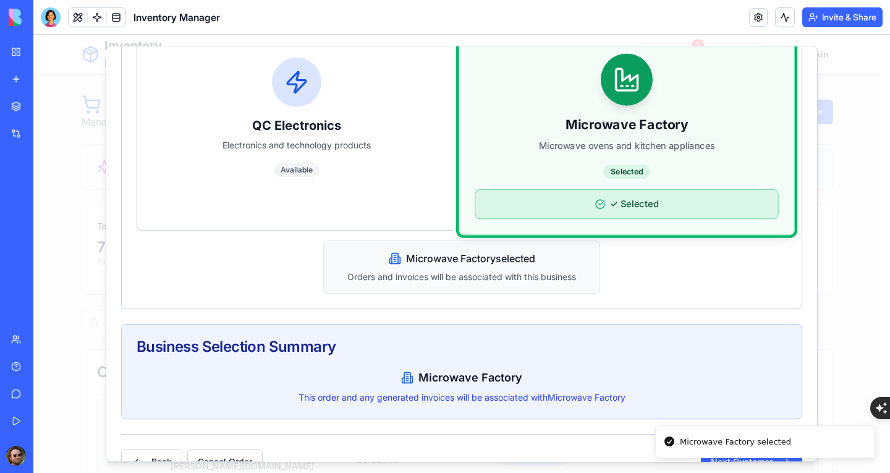
scroll to position [229, 0]
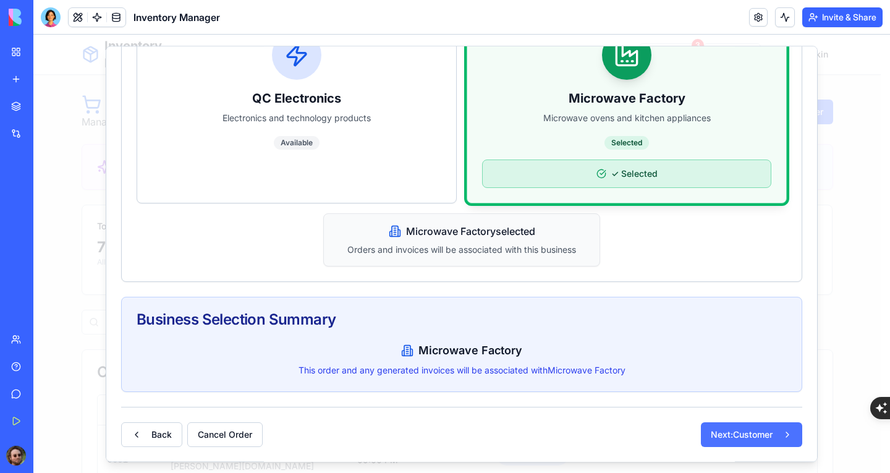
click at [713, 427] on button "Next: Customer" at bounding box center [751, 434] width 101 height 25
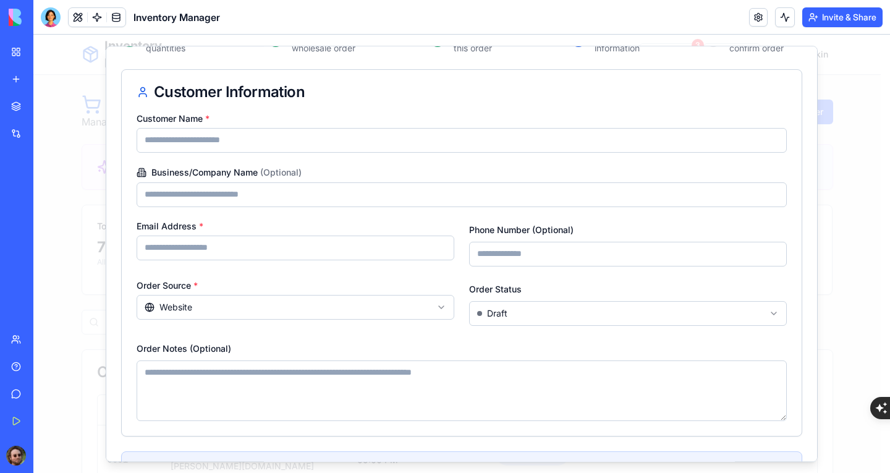
scroll to position [0, 0]
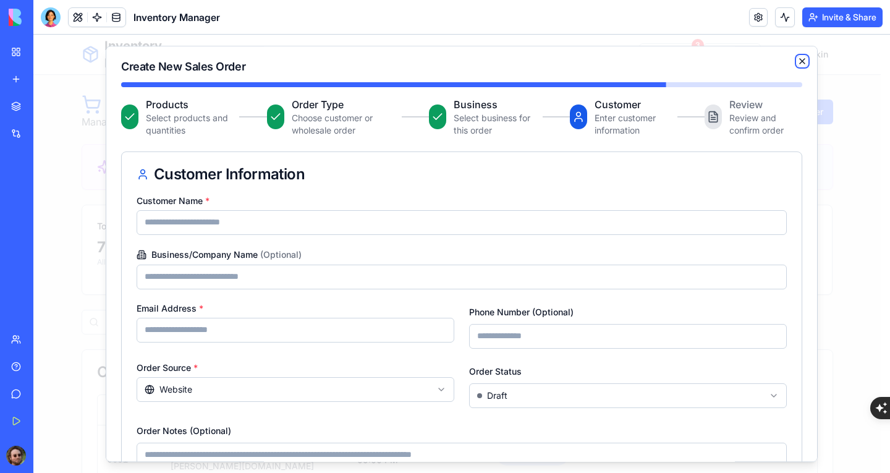
click at [797, 60] on icon "button" at bounding box center [802, 61] width 10 height 10
